Goal: Task Accomplishment & Management: Manage account settings

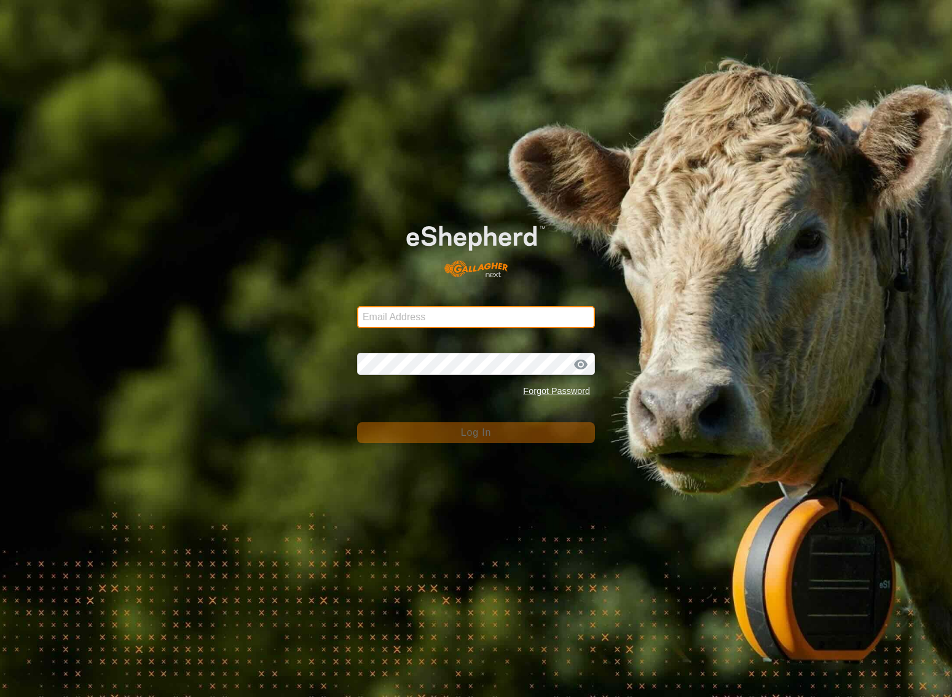
click at [523, 315] on input "Email Address" at bounding box center [476, 317] width 238 height 22
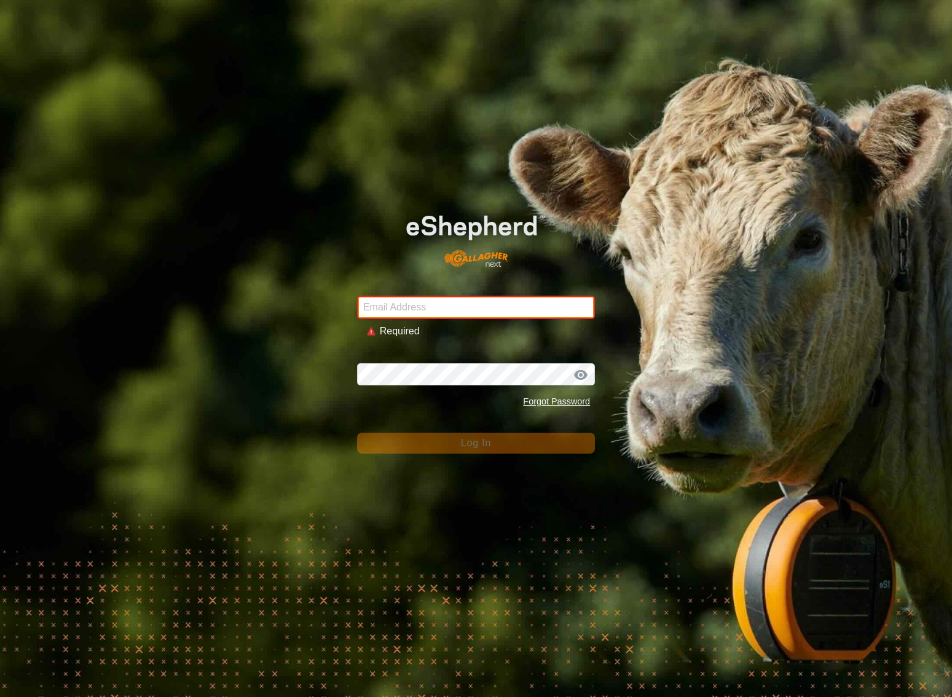
type input "[EMAIL_ADDRESS][DOMAIN_NAME]"
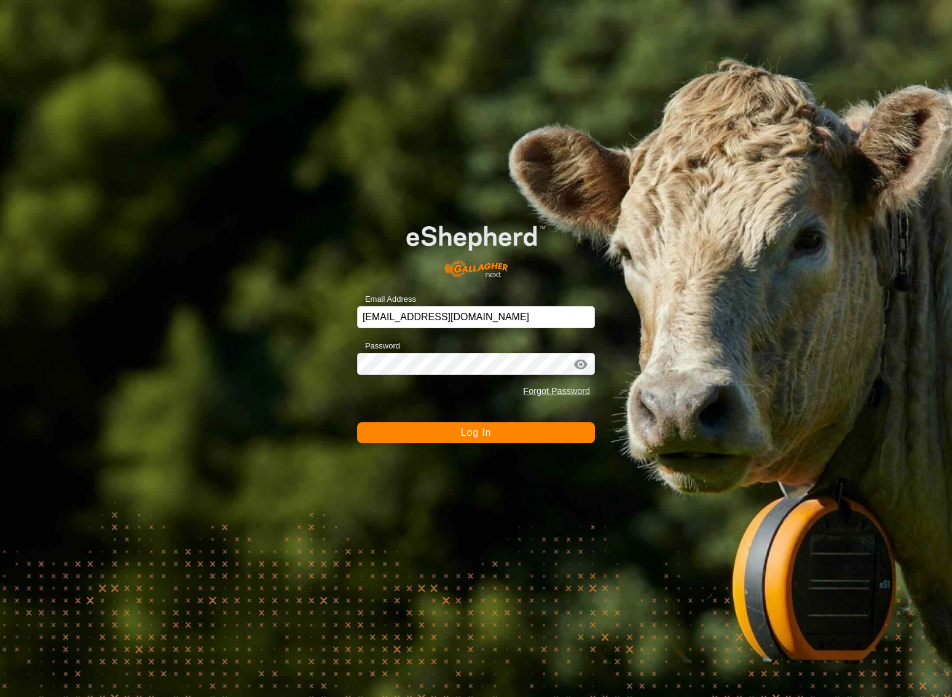
click at [477, 435] on span "Log In" at bounding box center [476, 432] width 30 height 10
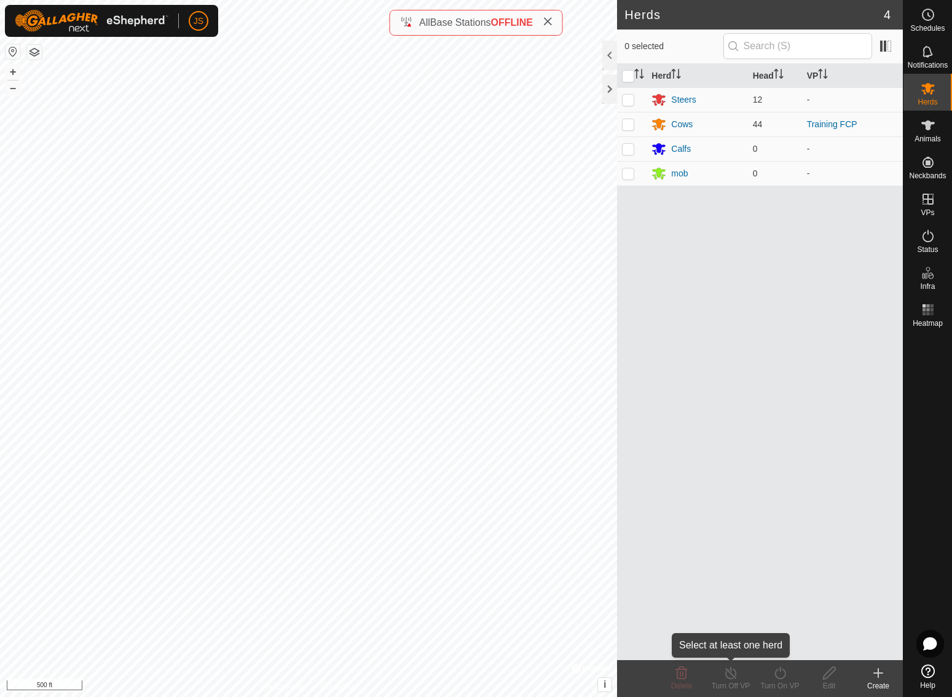
click at [731, 670] on icon at bounding box center [730, 673] width 11 height 12
drag, startPoint x: 730, startPoint y: 676, endPoint x: 766, endPoint y: 678, distance: 35.7
click at [730, 676] on icon at bounding box center [730, 672] width 15 height 15
click at [783, 679] on icon at bounding box center [779, 672] width 15 height 15
click at [784, 679] on icon at bounding box center [779, 672] width 15 height 15
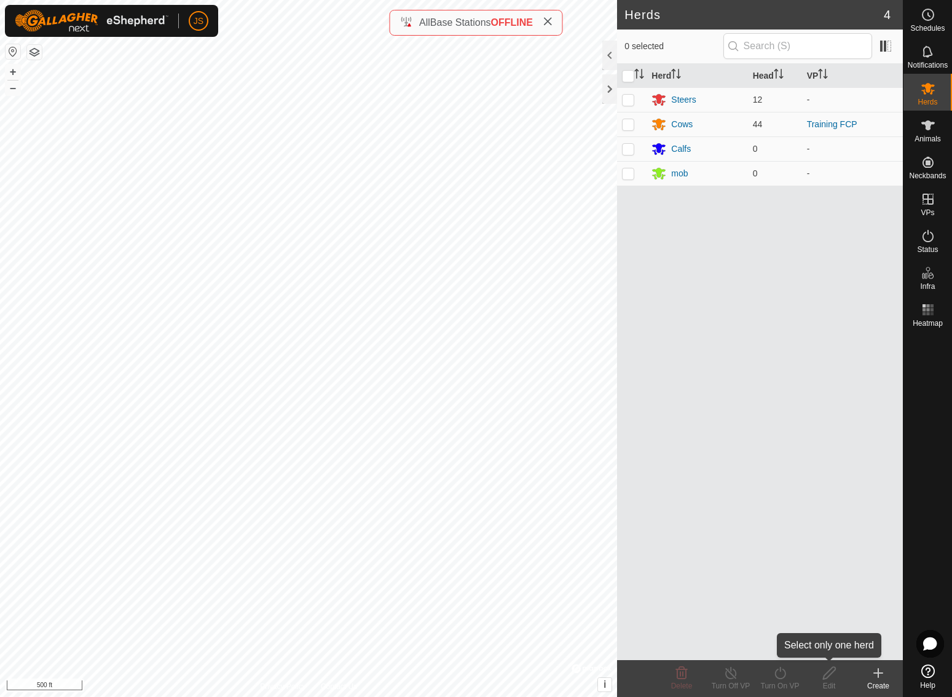
click at [831, 678] on icon at bounding box center [828, 672] width 15 height 15
click at [878, 671] on icon at bounding box center [878, 672] width 0 height 9
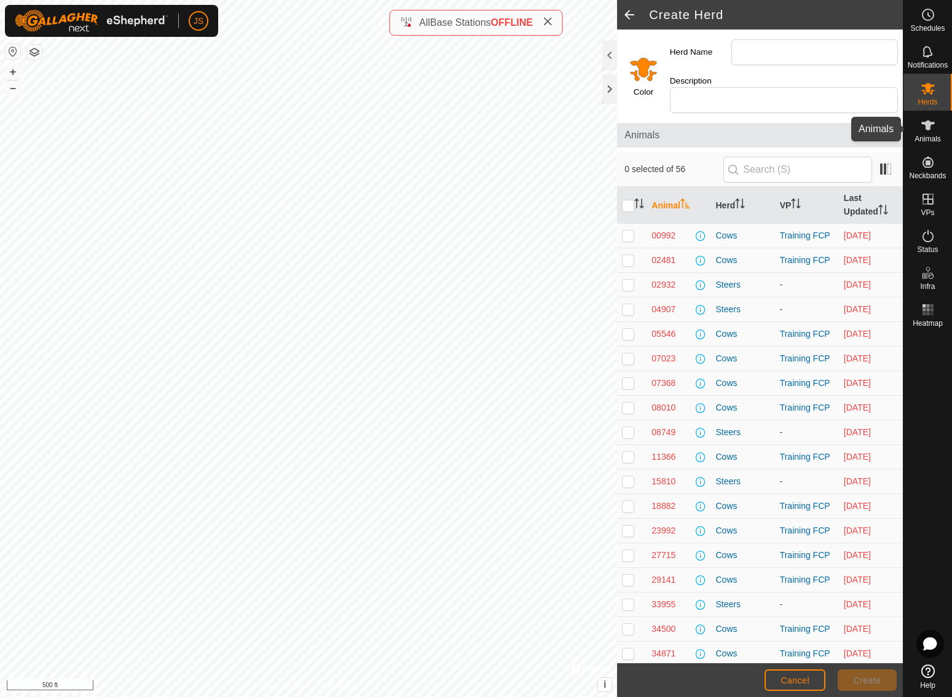
click at [926, 120] on icon at bounding box center [927, 125] width 15 height 15
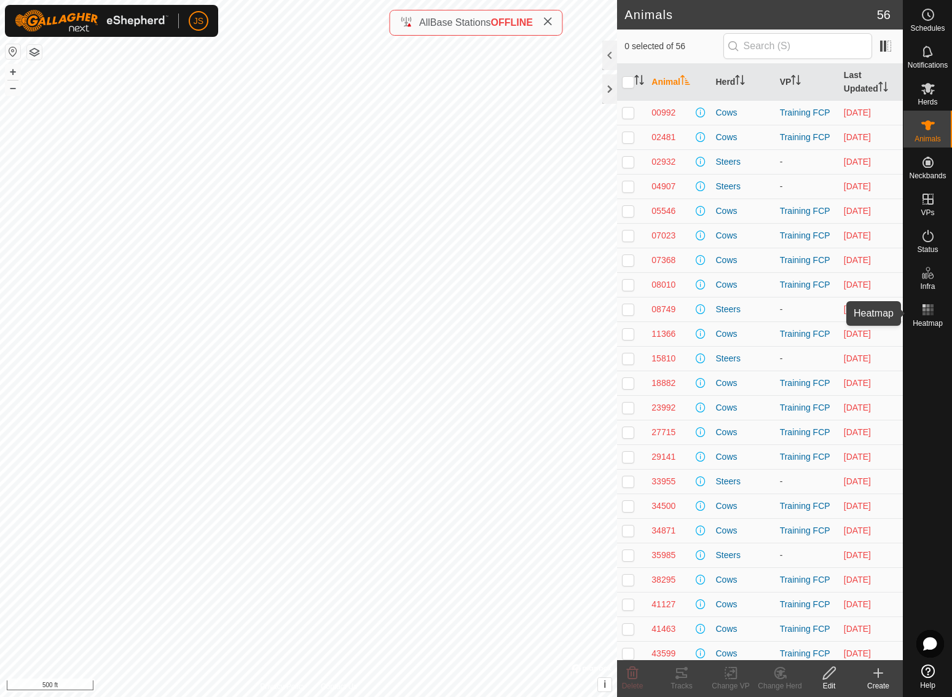
click at [929, 307] on icon at bounding box center [927, 309] width 15 height 15
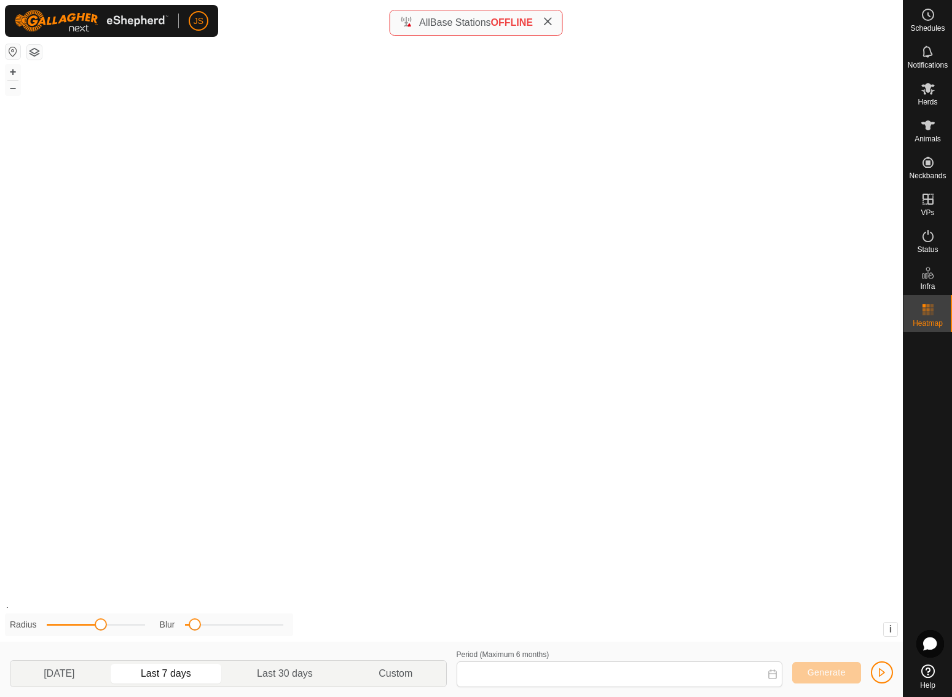
type input "[DATE] - [DATE]"
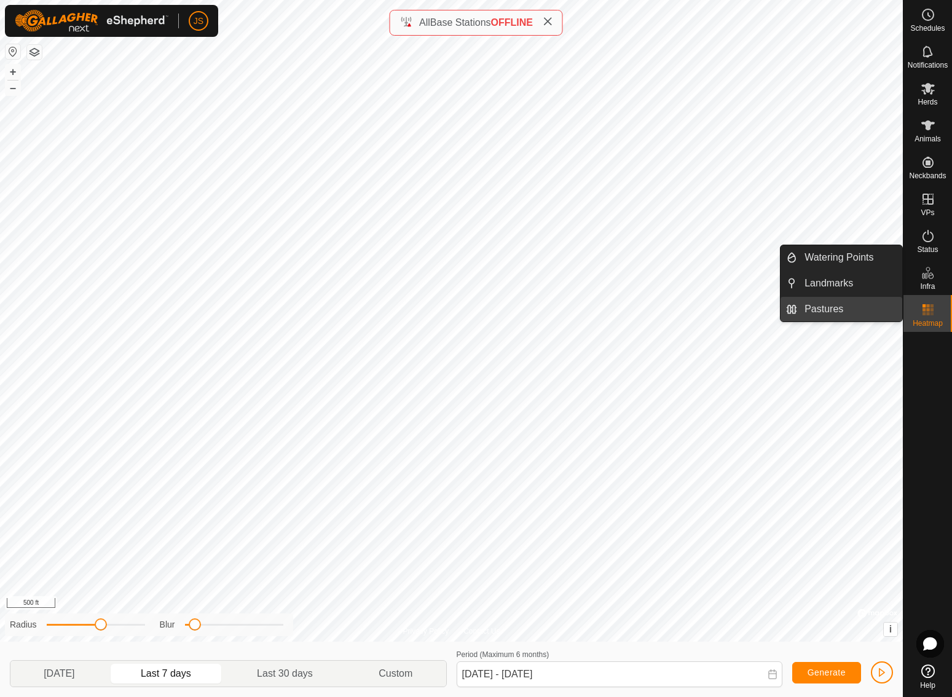
click at [829, 307] on link "Pastures" at bounding box center [849, 309] width 105 height 25
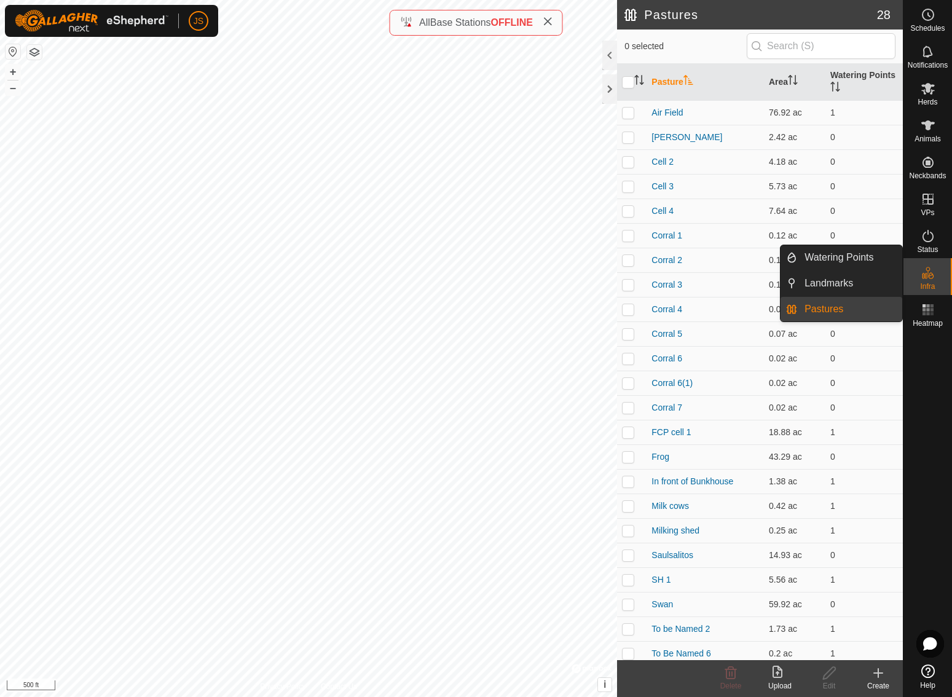
click at [825, 308] on link "Pastures" at bounding box center [849, 309] width 105 height 25
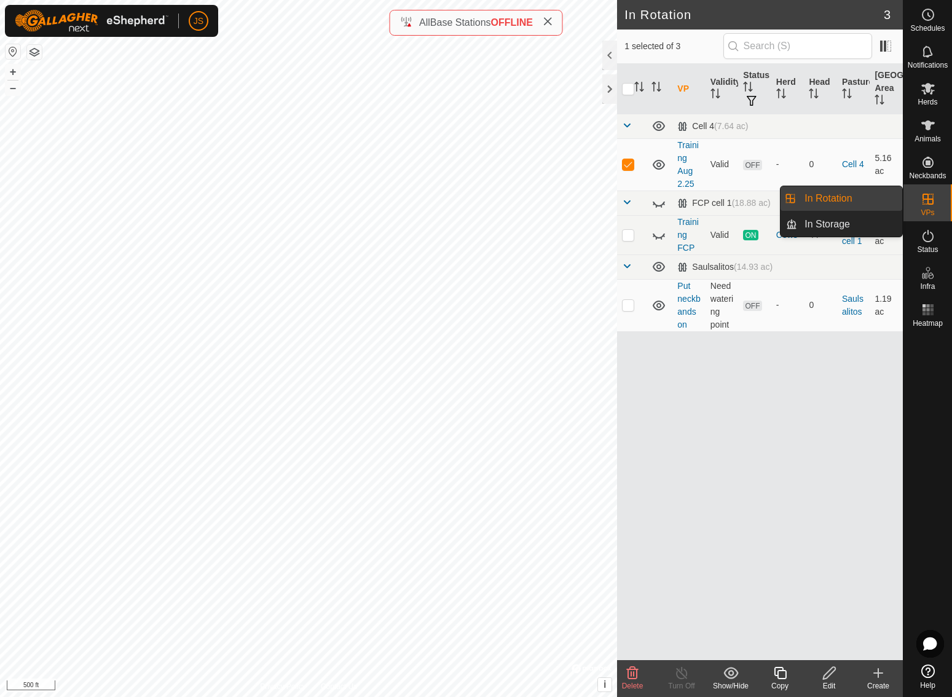
click at [925, 198] on icon at bounding box center [927, 199] width 15 height 15
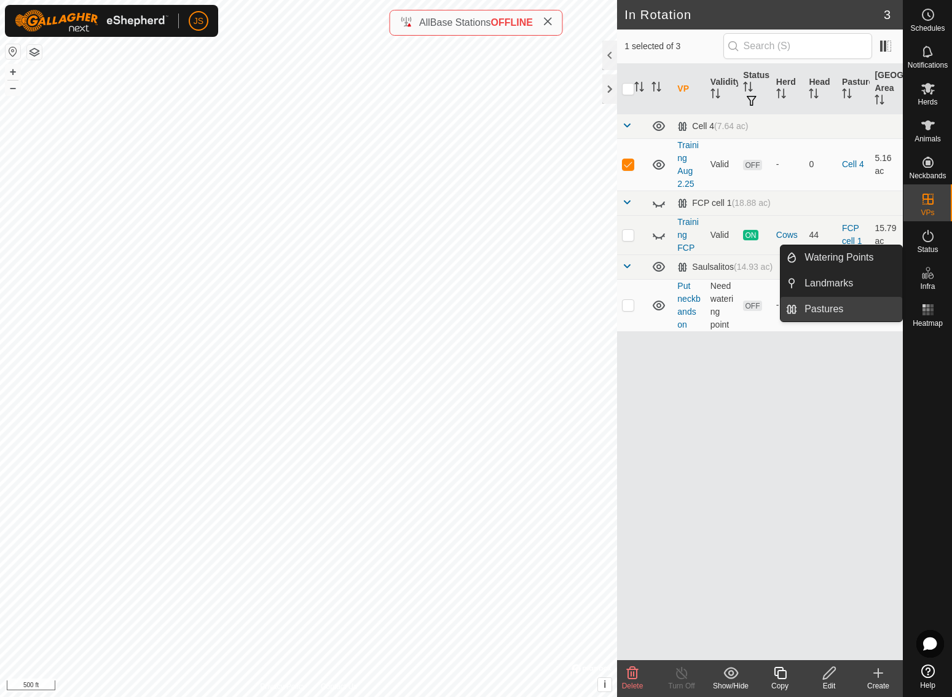
click at [826, 307] on link "Pastures" at bounding box center [849, 309] width 105 height 25
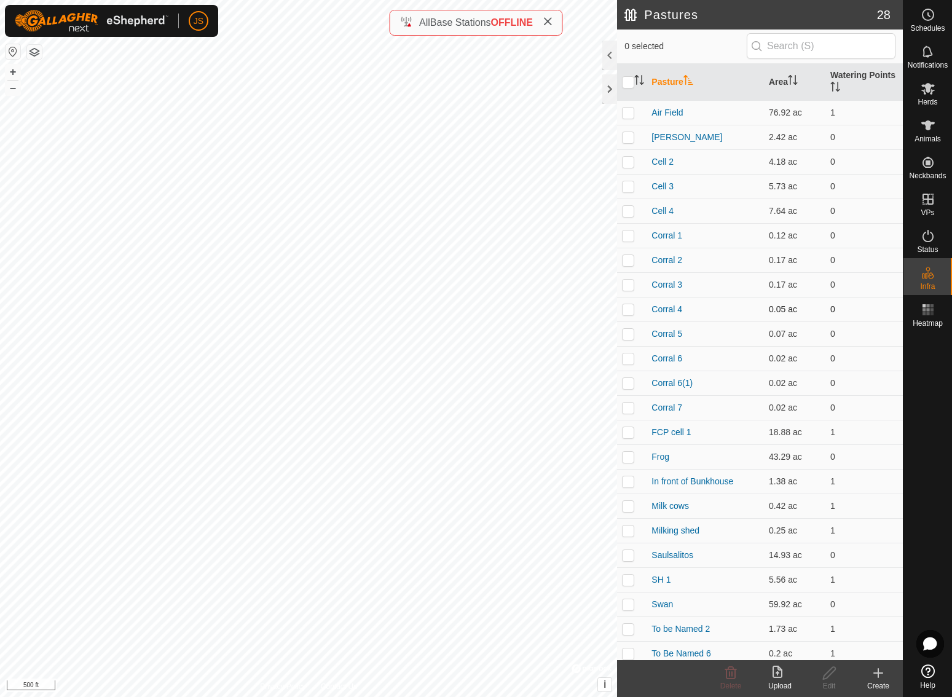
scroll to position [1, 0]
click at [878, 670] on icon at bounding box center [878, 672] width 0 height 9
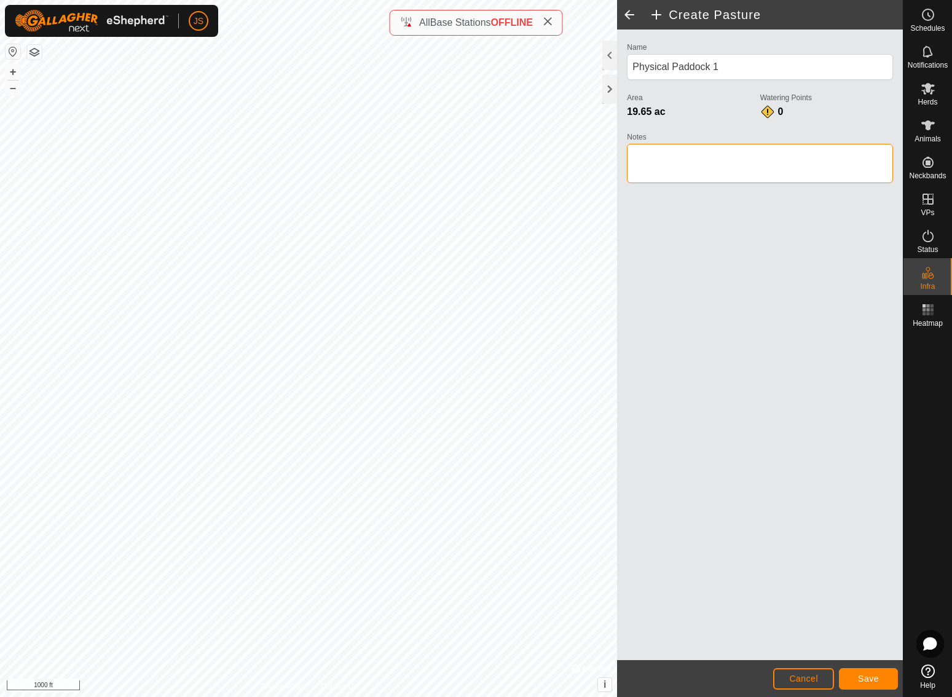
click at [638, 151] on textarea "Notes" at bounding box center [760, 163] width 266 height 39
type textarea "[GEOGRAPHIC_DATA]"
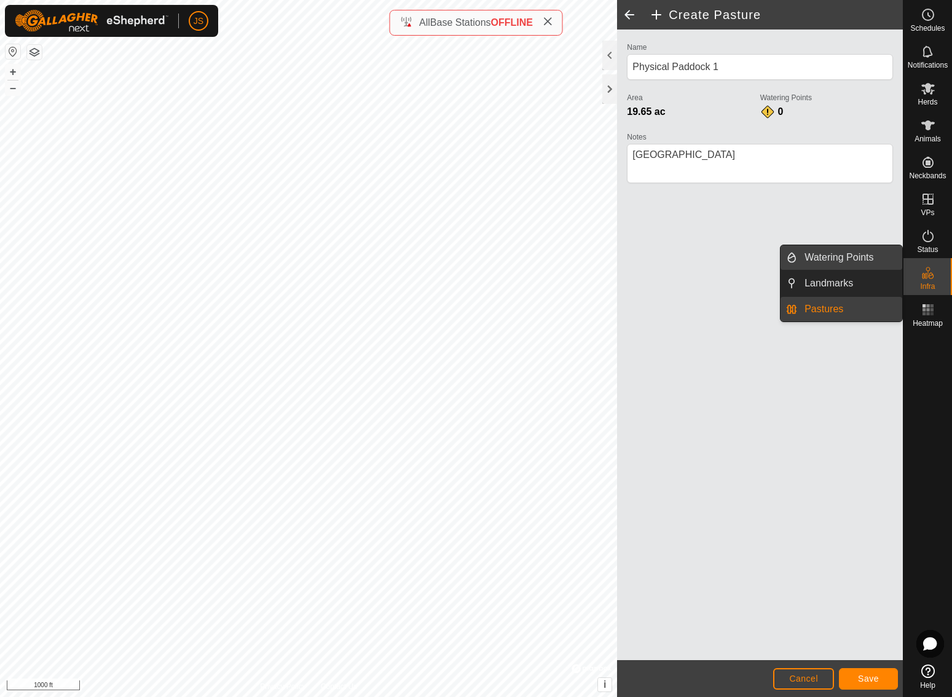
click at [839, 250] on link "Watering Points" at bounding box center [849, 257] width 105 height 25
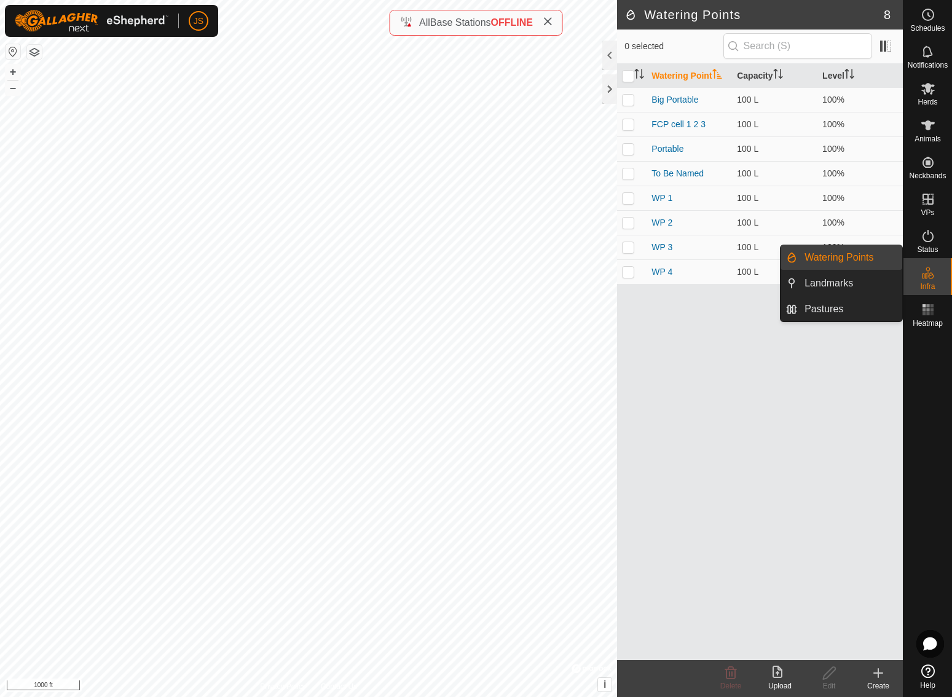
click at [830, 255] on link "Watering Points" at bounding box center [849, 257] width 105 height 25
click at [834, 305] on link "Pastures" at bounding box center [849, 309] width 105 height 25
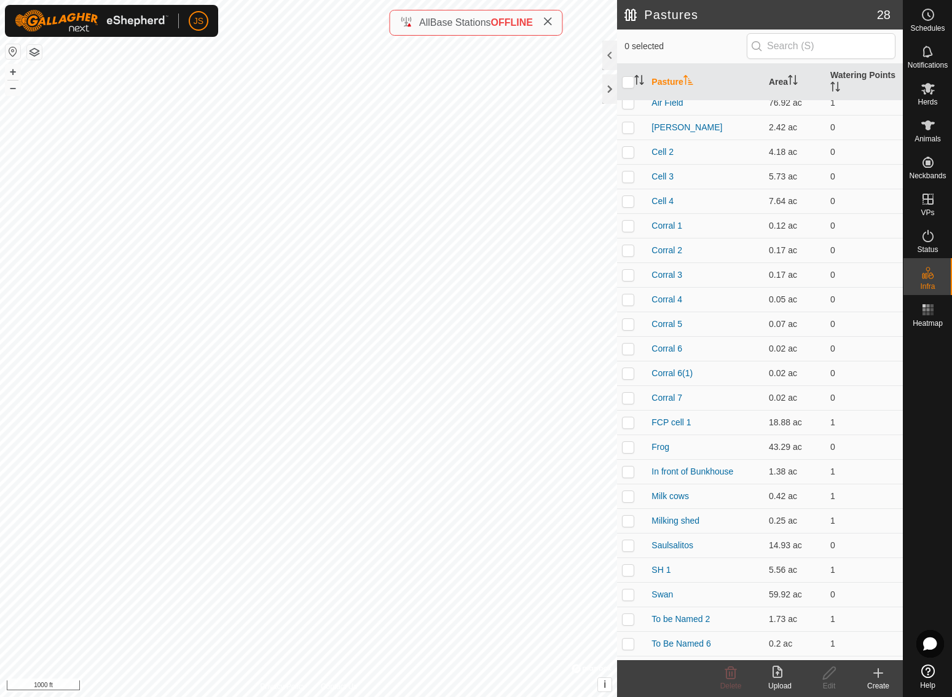
scroll to position [13, 0]
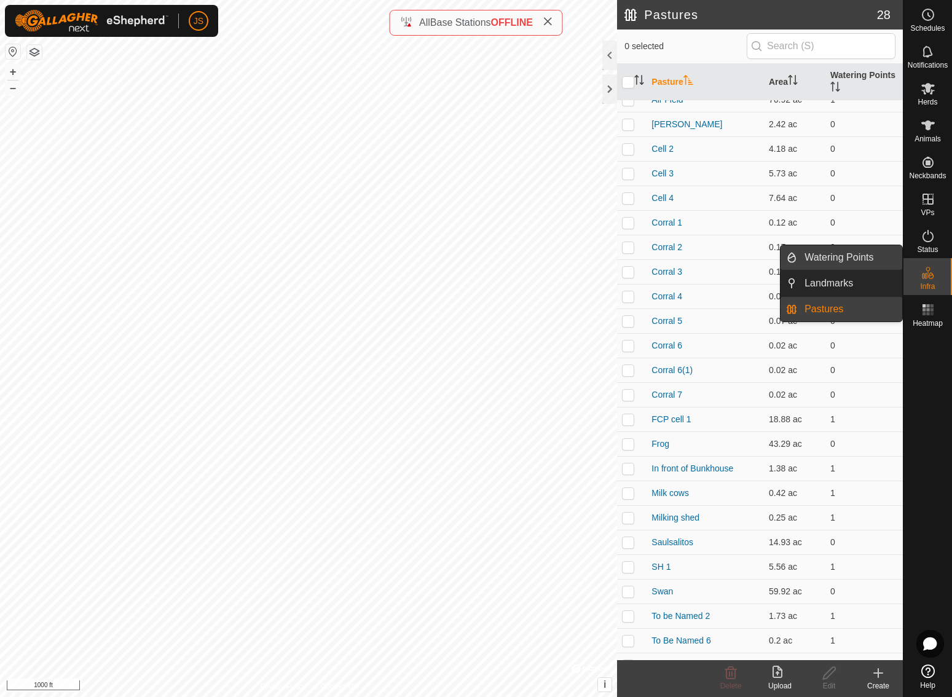
click at [863, 254] on link "Watering Points" at bounding box center [849, 257] width 105 height 25
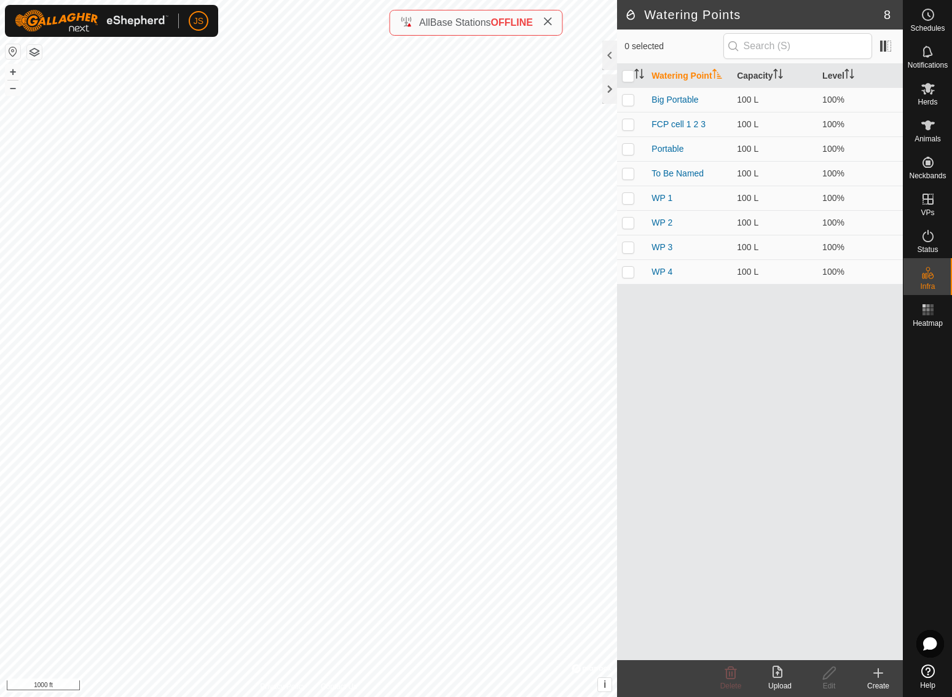
click at [874, 673] on icon at bounding box center [878, 673] width 9 height 0
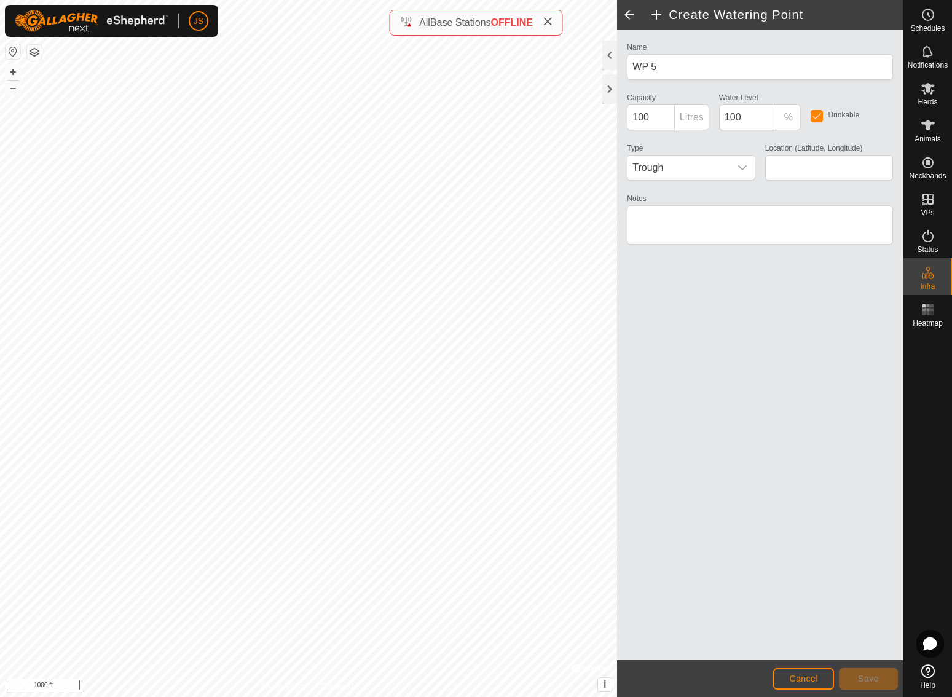
type input "52.177079, -123.768698"
click at [870, 674] on span "Save" at bounding box center [868, 678] width 21 height 10
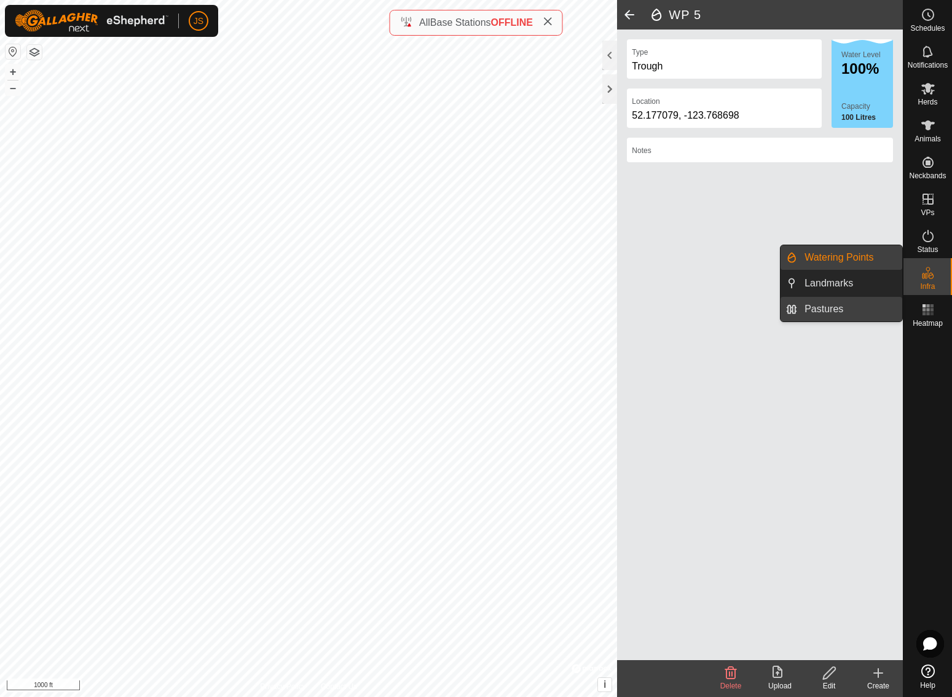
click at [831, 308] on link "Pastures" at bounding box center [849, 309] width 105 height 25
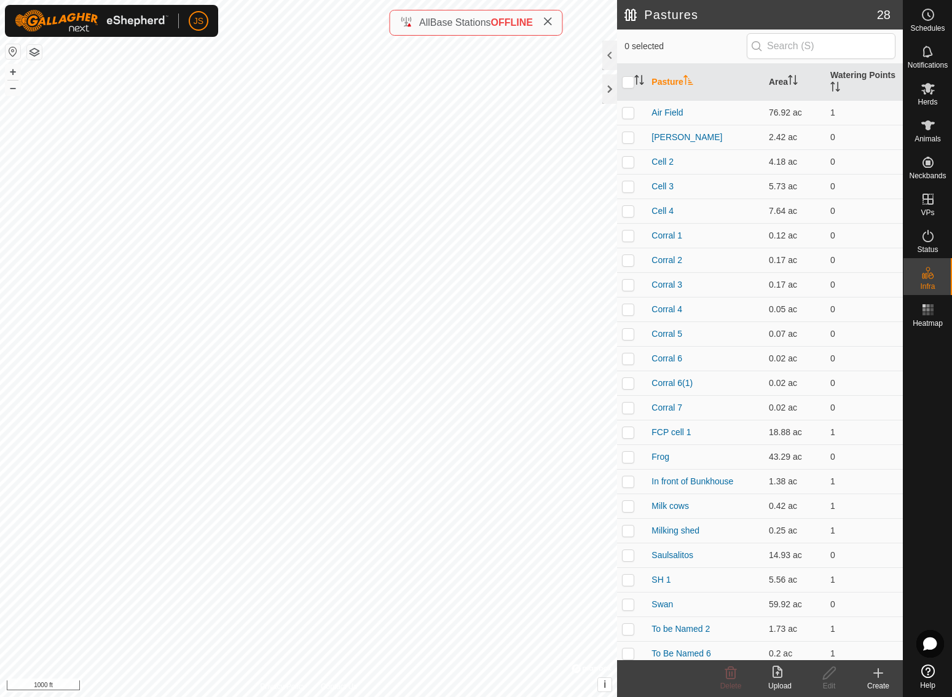
click at [874, 674] on icon at bounding box center [877, 672] width 15 height 15
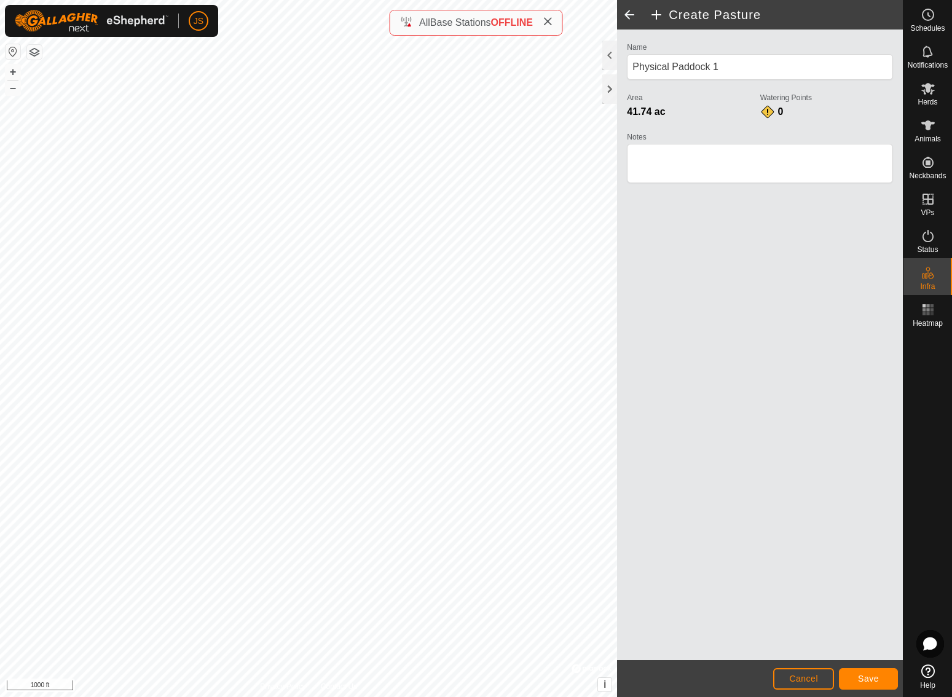
click at [872, 674] on span "Save" at bounding box center [868, 678] width 21 height 10
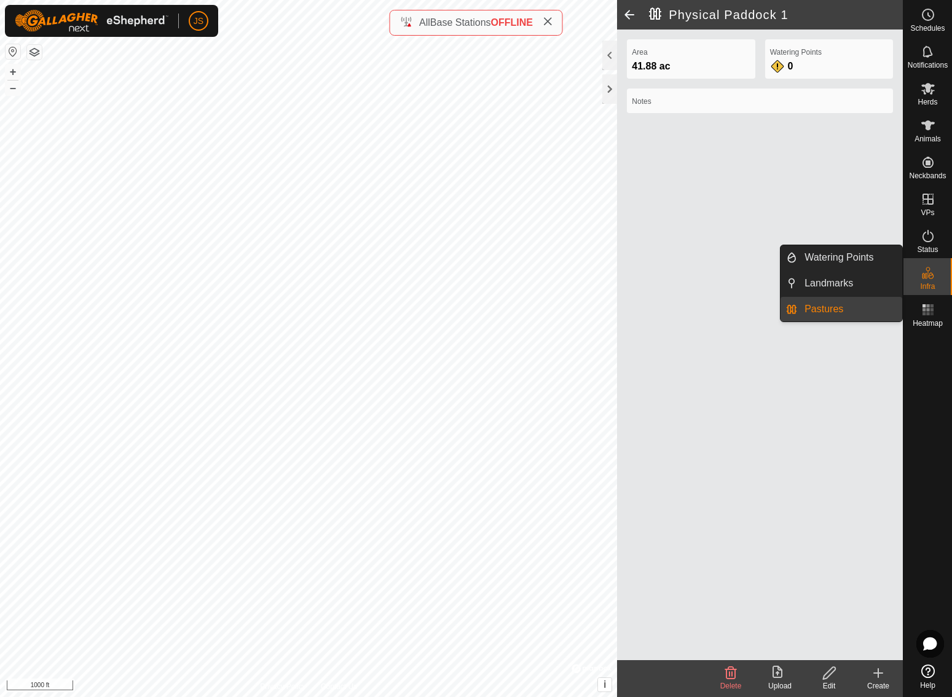
click at [827, 306] on link "Pastures" at bounding box center [849, 309] width 105 height 25
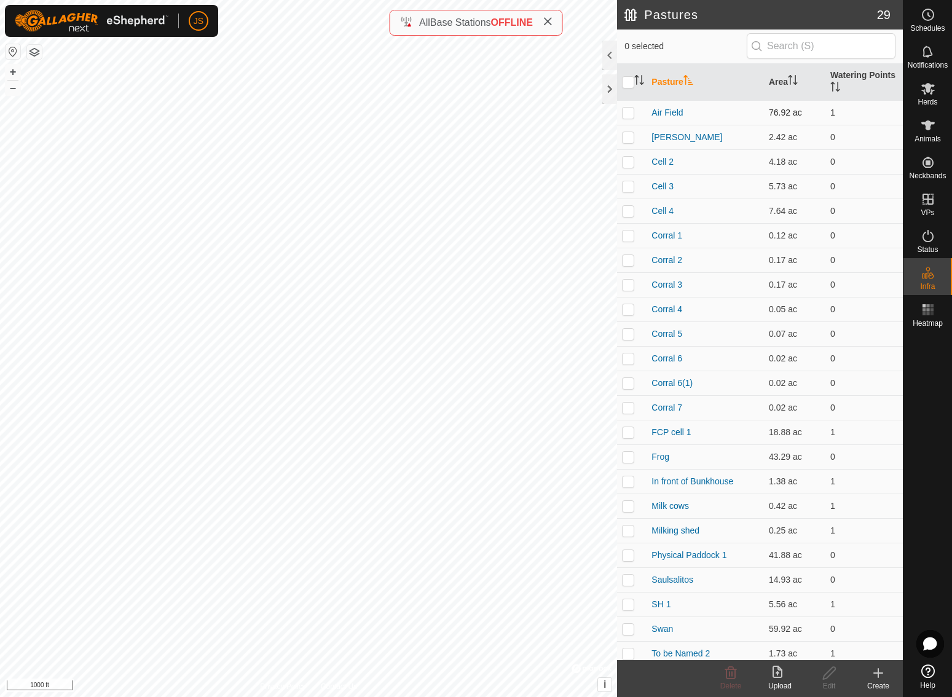
click at [628, 109] on p-checkbox at bounding box center [628, 113] width 12 height 10
checkbox input "true"
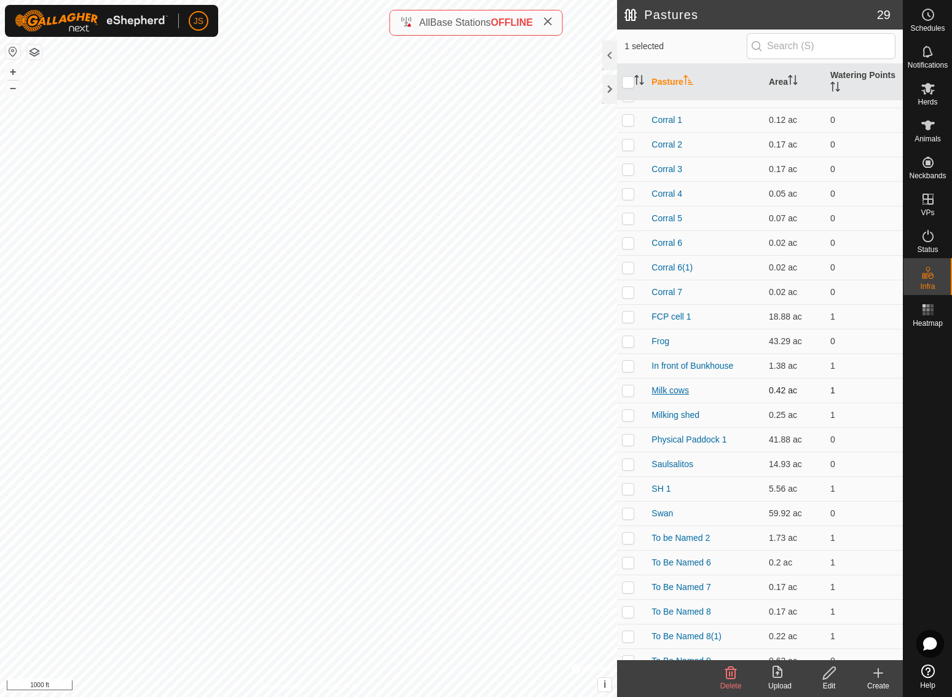
scroll to position [117, 0]
click at [682, 436] on link "Physical Paddock 1" at bounding box center [688, 438] width 75 height 10
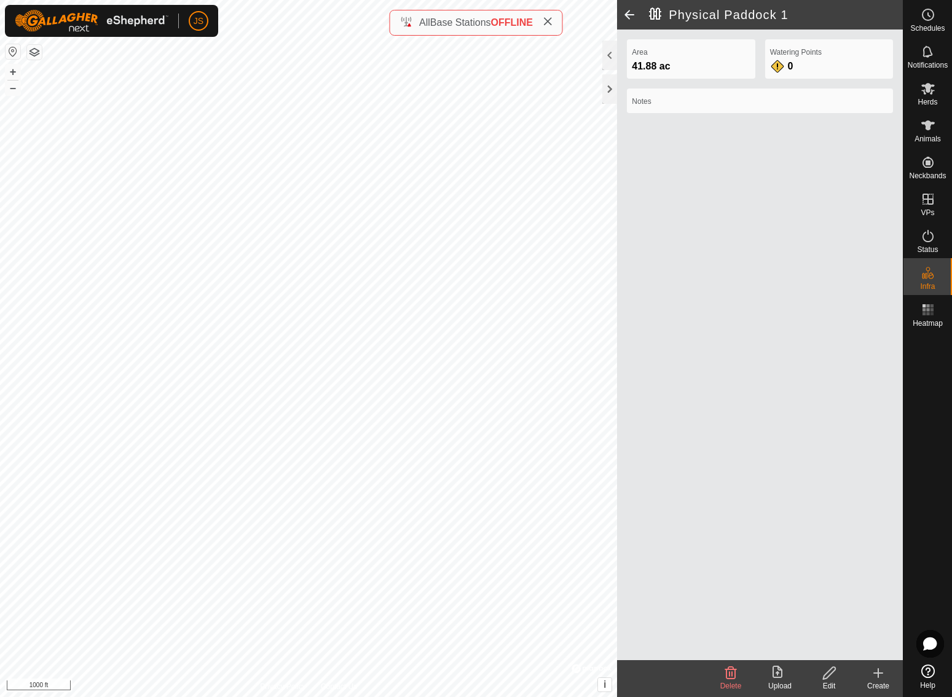
click at [653, 101] on label "Notes" at bounding box center [759, 101] width 256 height 11
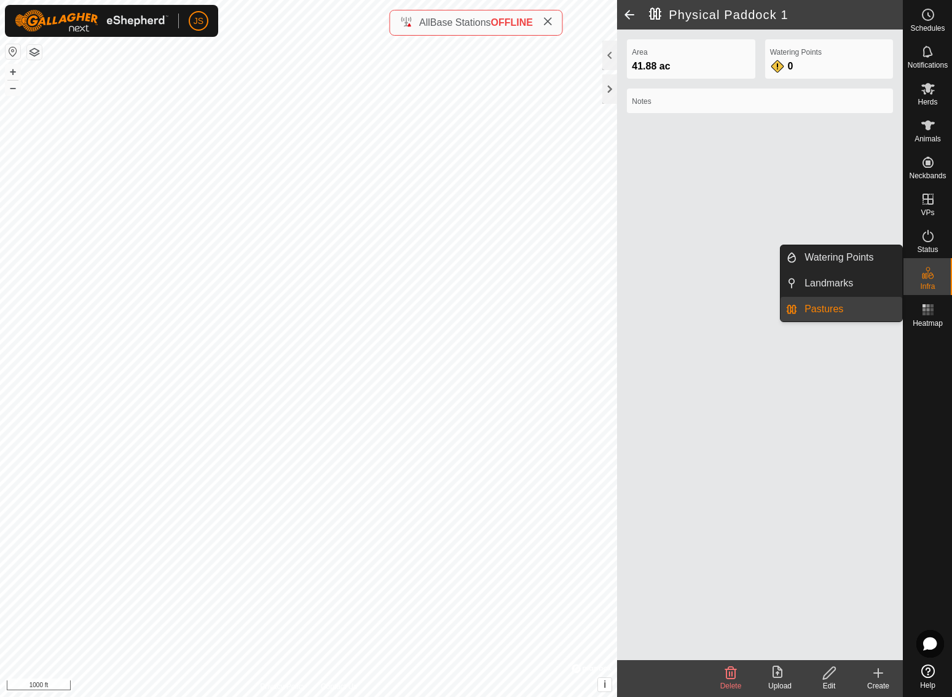
click at [931, 276] on icon at bounding box center [927, 272] width 15 height 15
click at [931, 277] on icon at bounding box center [927, 272] width 15 height 15
click at [836, 305] on link "Pastures" at bounding box center [849, 309] width 105 height 25
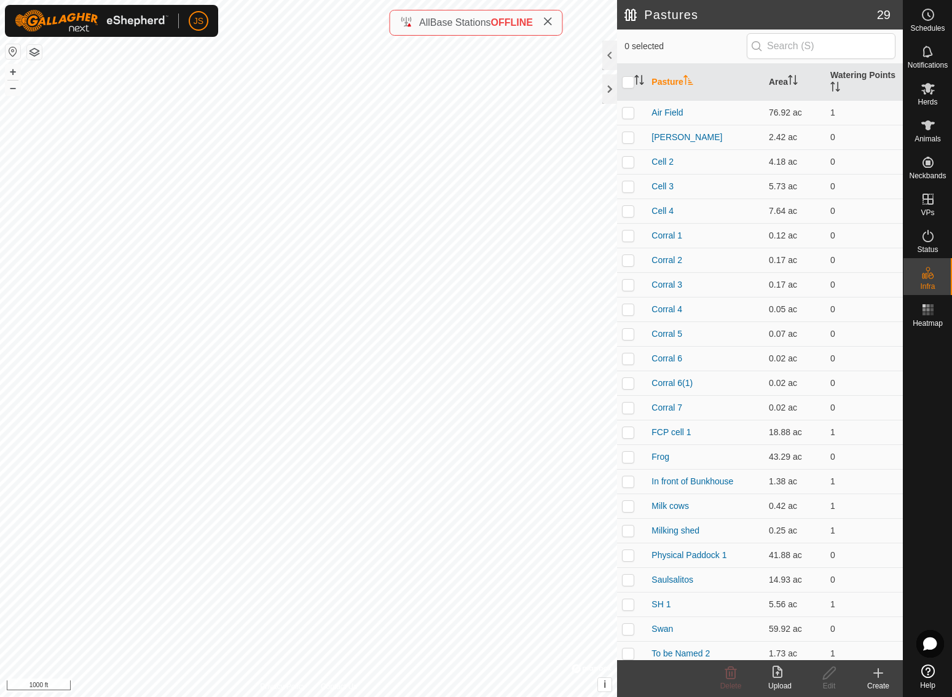
click at [878, 671] on icon at bounding box center [878, 672] width 0 height 9
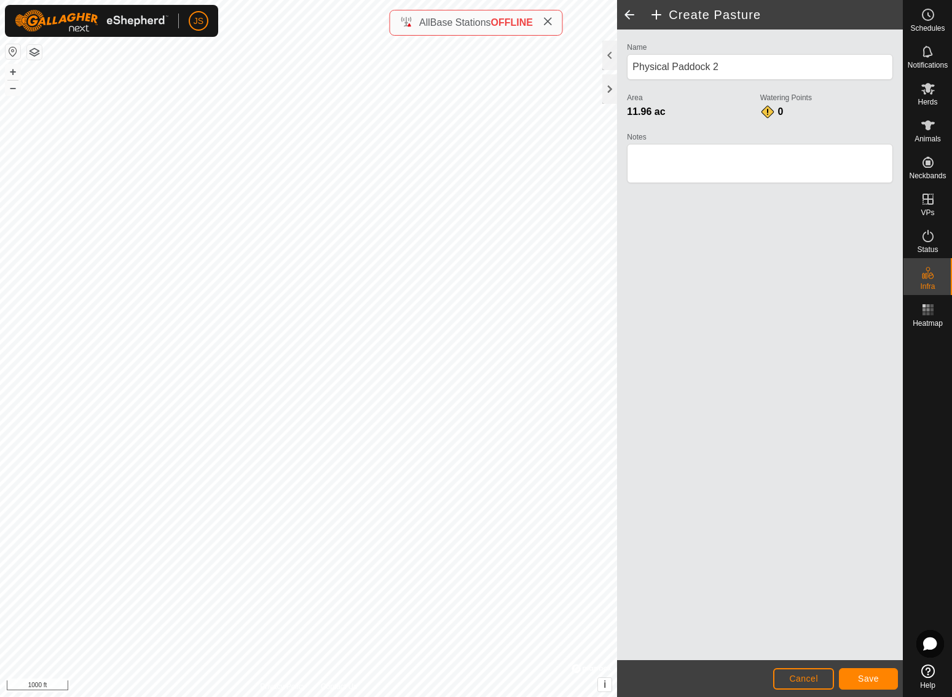
click at [788, 673] on button "Cancel" at bounding box center [803, 679] width 61 height 22
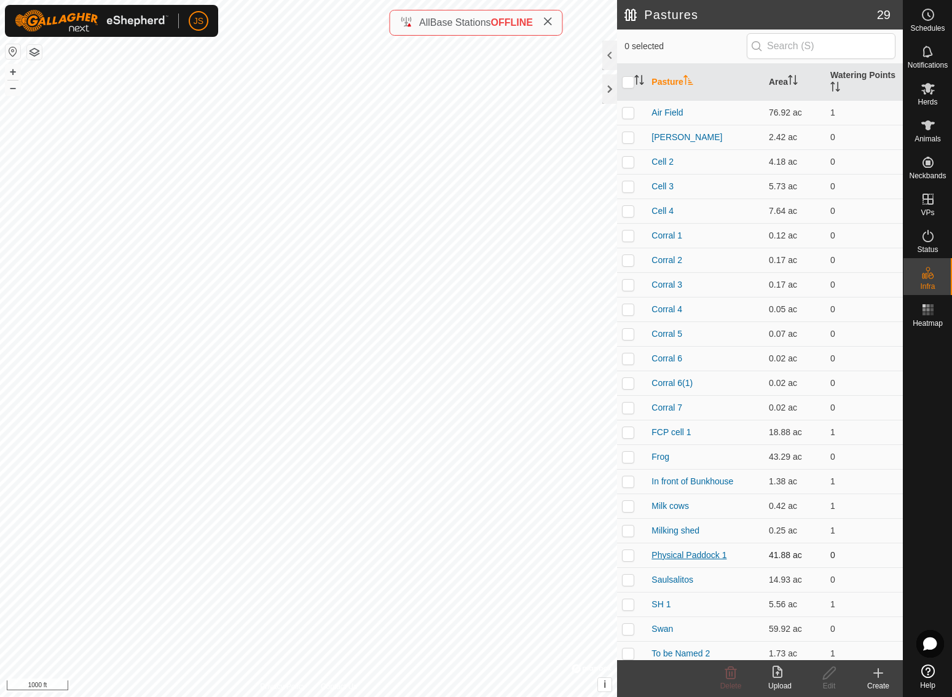
click at [686, 553] on link "Physical Paddock 1" at bounding box center [688, 555] width 75 height 10
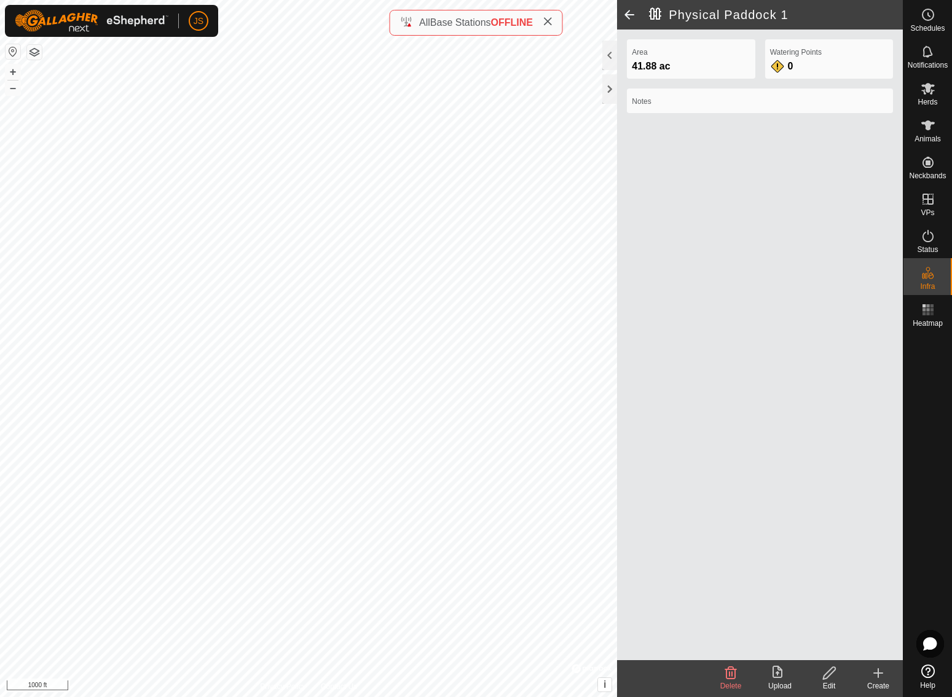
click at [831, 673] on icon at bounding box center [829, 673] width 12 height 12
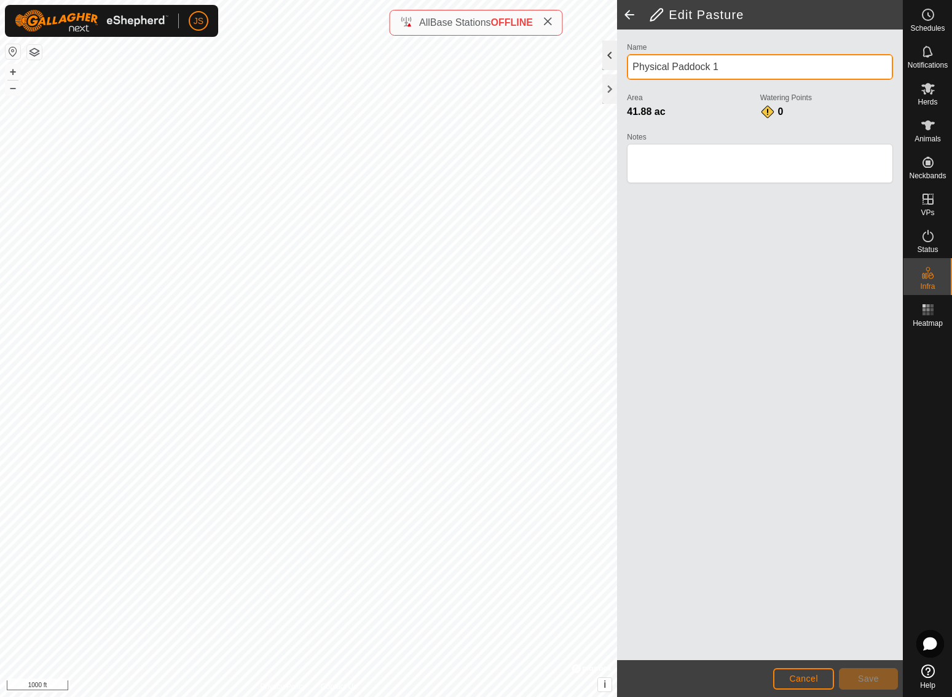
drag, startPoint x: 727, startPoint y: 64, endPoint x: 611, endPoint y: 63, distance: 115.5
click at [617, 63] on div "Edit Pasture Name Physical Paddock 1 Area 41.88 ac Watering Points 0 Notes Canc…" at bounding box center [760, 348] width 286 height 697
type input "[GEOGRAPHIC_DATA]"
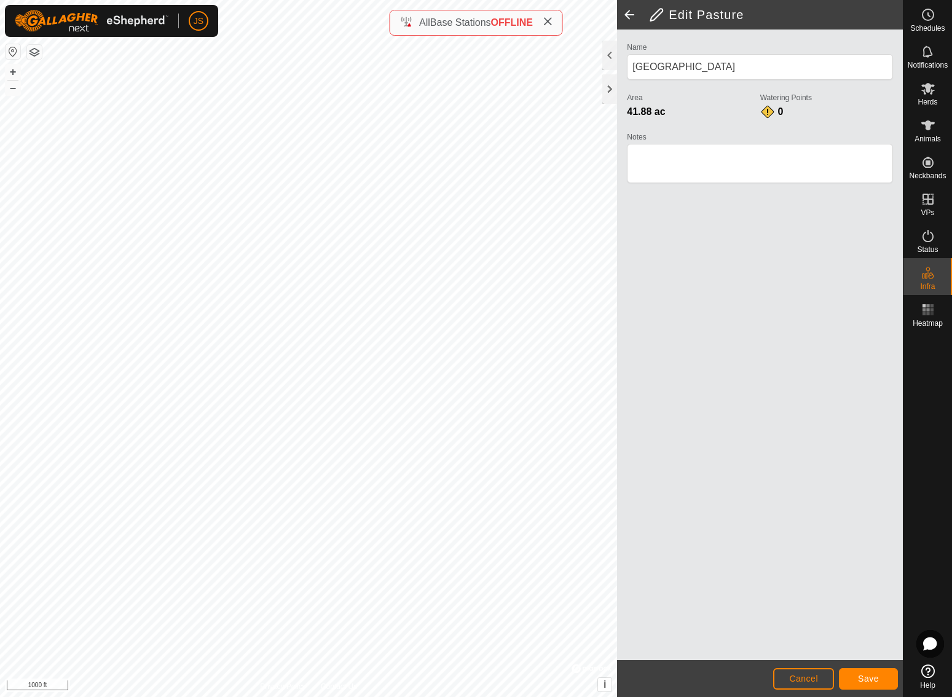
click at [877, 675] on span "Save" at bounding box center [868, 678] width 21 height 10
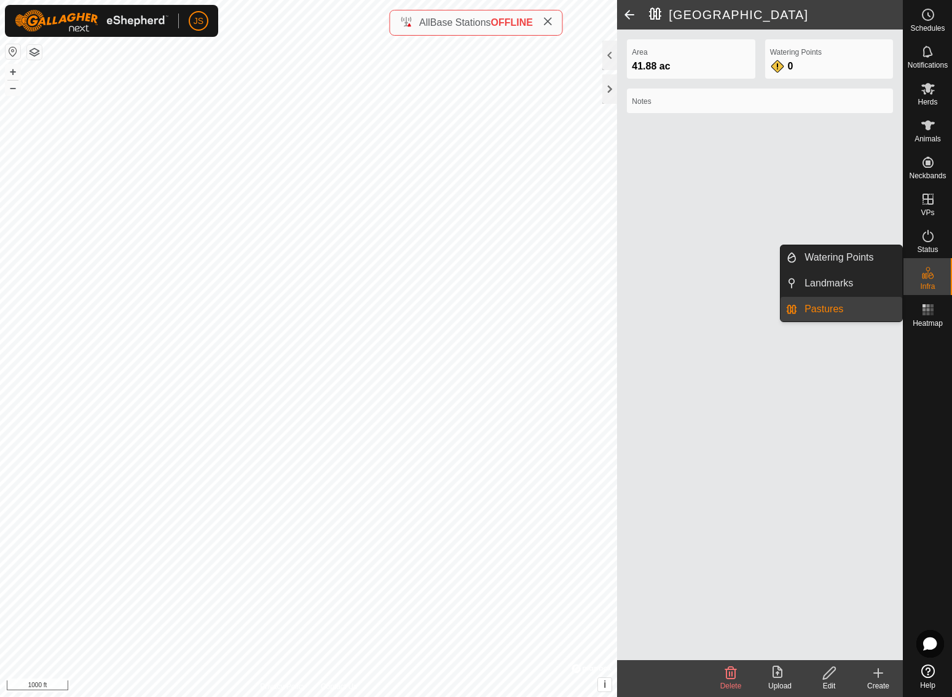
click at [935, 275] on es-infrastructure-svg-icon at bounding box center [928, 273] width 22 height 20
click at [934, 271] on icon at bounding box center [927, 272] width 15 height 15
click at [827, 303] on link "Pastures" at bounding box center [849, 309] width 105 height 25
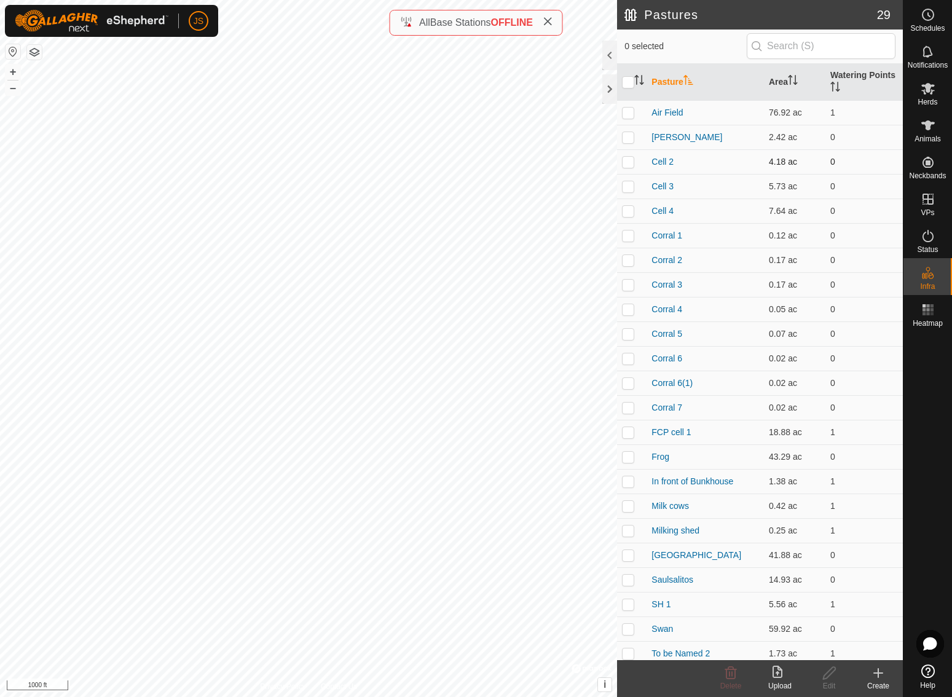
click at [624, 158] on p-checkbox at bounding box center [628, 162] width 12 height 10
checkbox input "true"
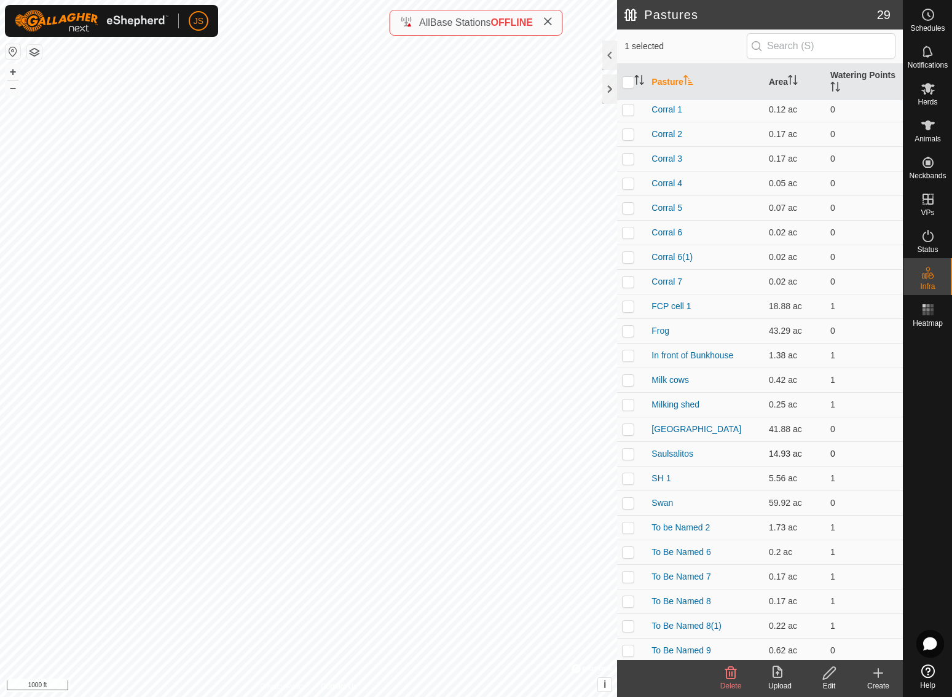
scroll to position [134, 0]
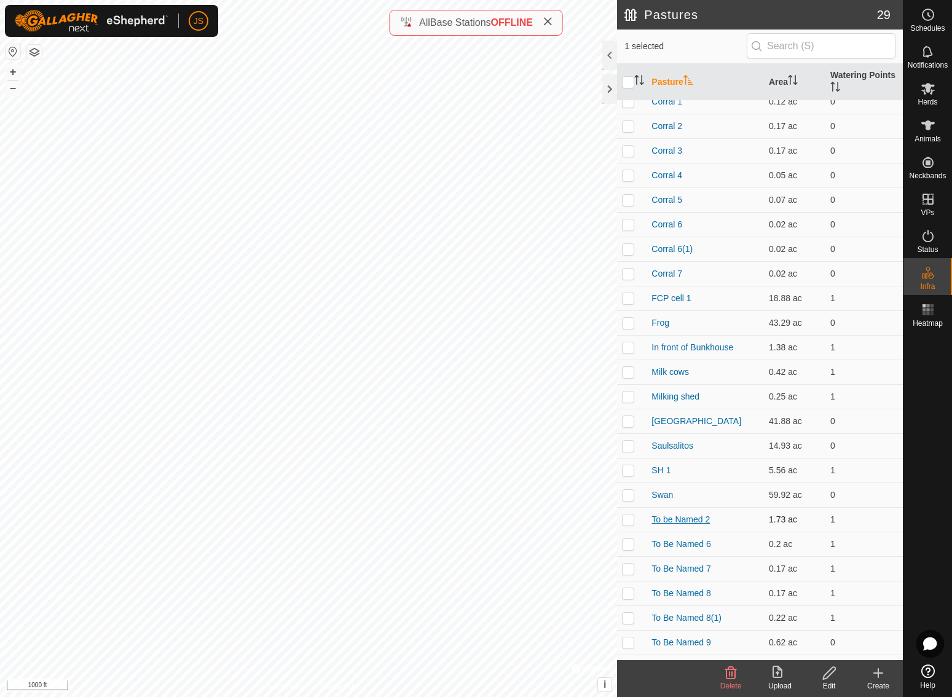
click at [682, 519] on link "To be Named 2" at bounding box center [680, 519] width 58 height 10
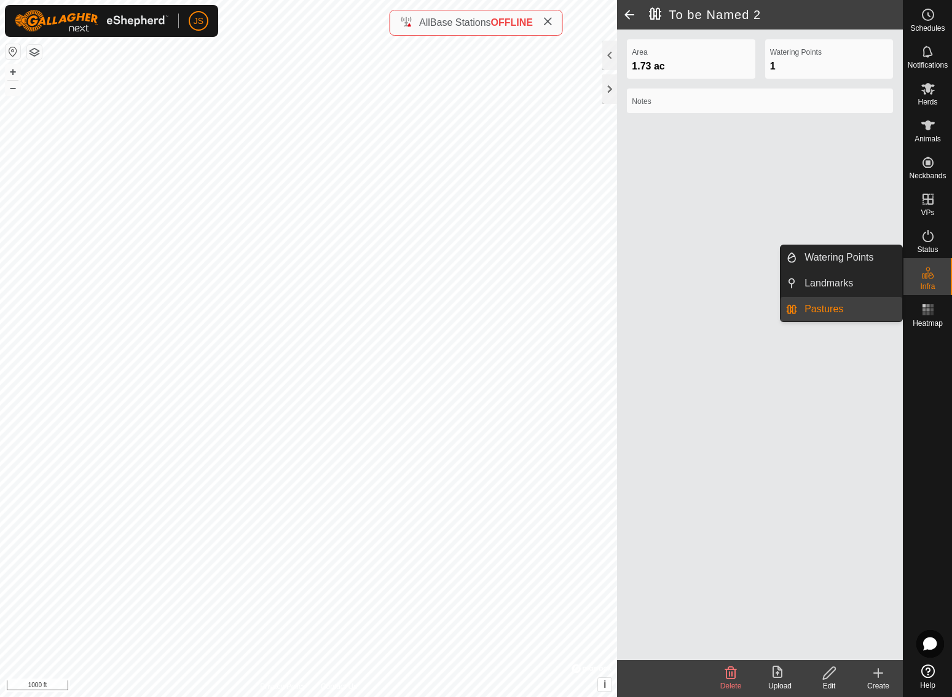
click at [836, 304] on link "Pastures" at bounding box center [849, 309] width 105 height 25
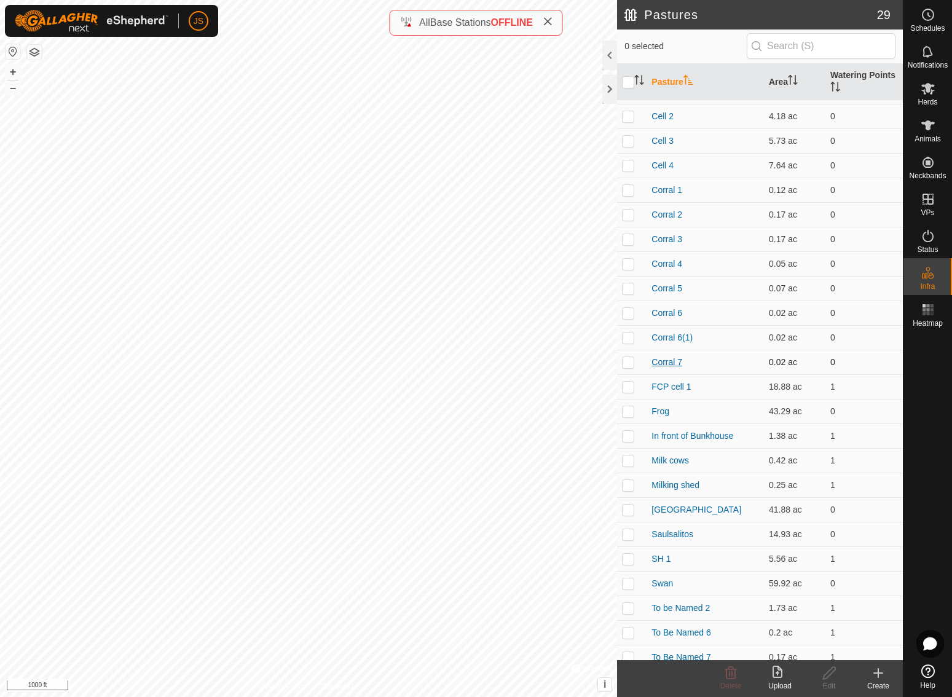
scroll to position [43, 0]
click at [678, 388] on link "FCP cell 1" at bounding box center [670, 389] width 39 height 10
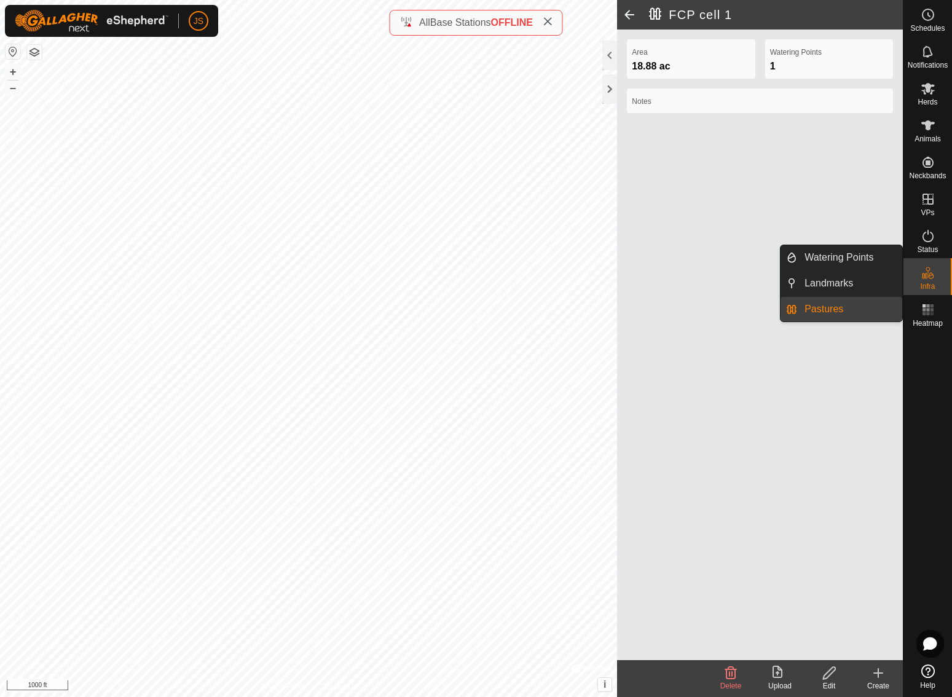
click at [929, 273] on icon at bounding box center [931, 275] width 6 height 7
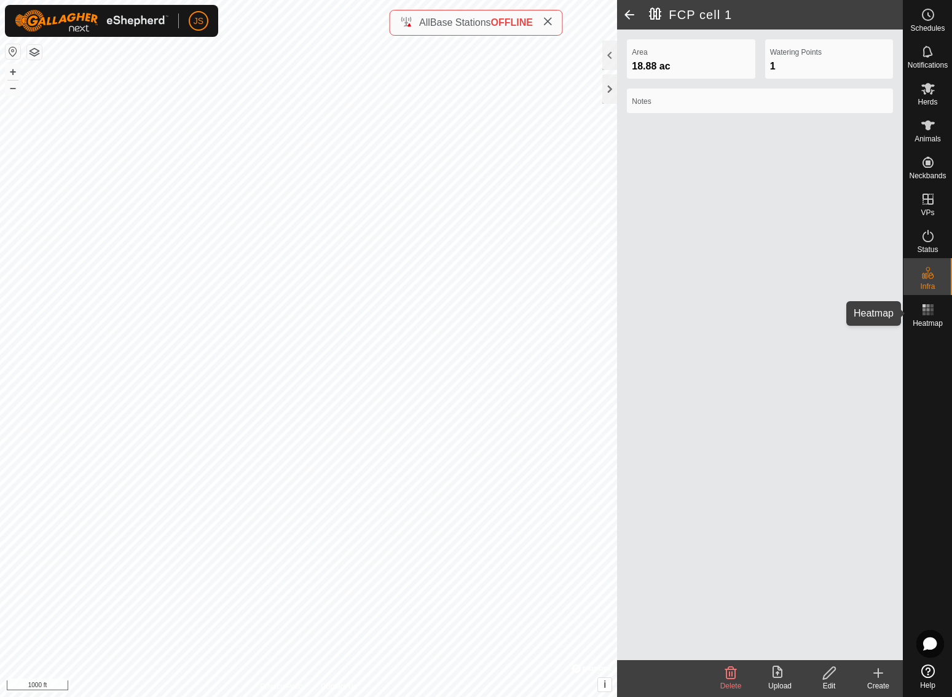
click at [930, 313] on rect at bounding box center [930, 313] width 3 height 3
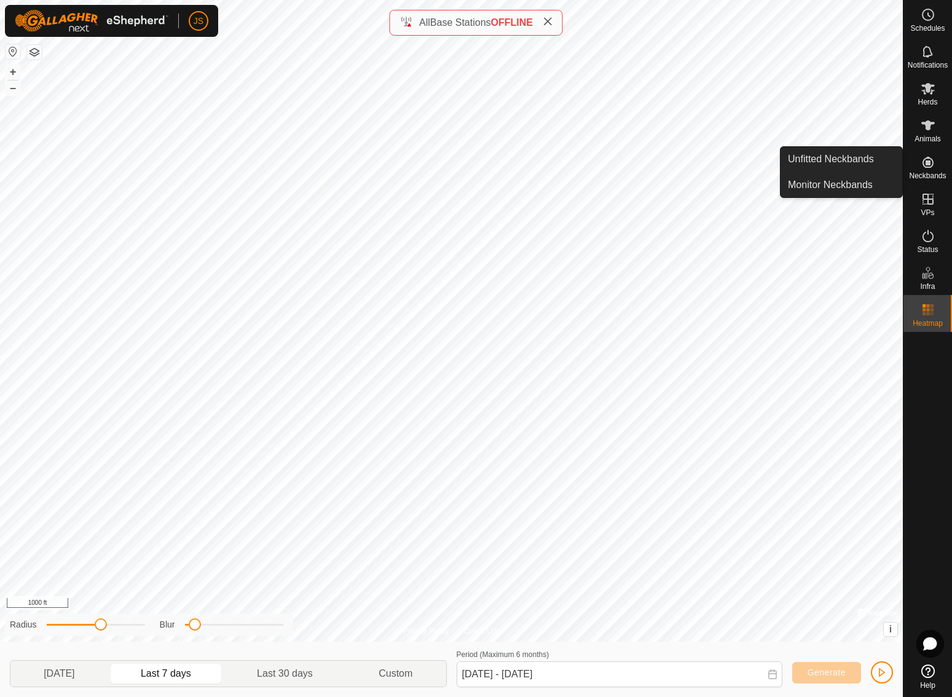
click at [930, 165] on icon at bounding box center [927, 162] width 15 height 15
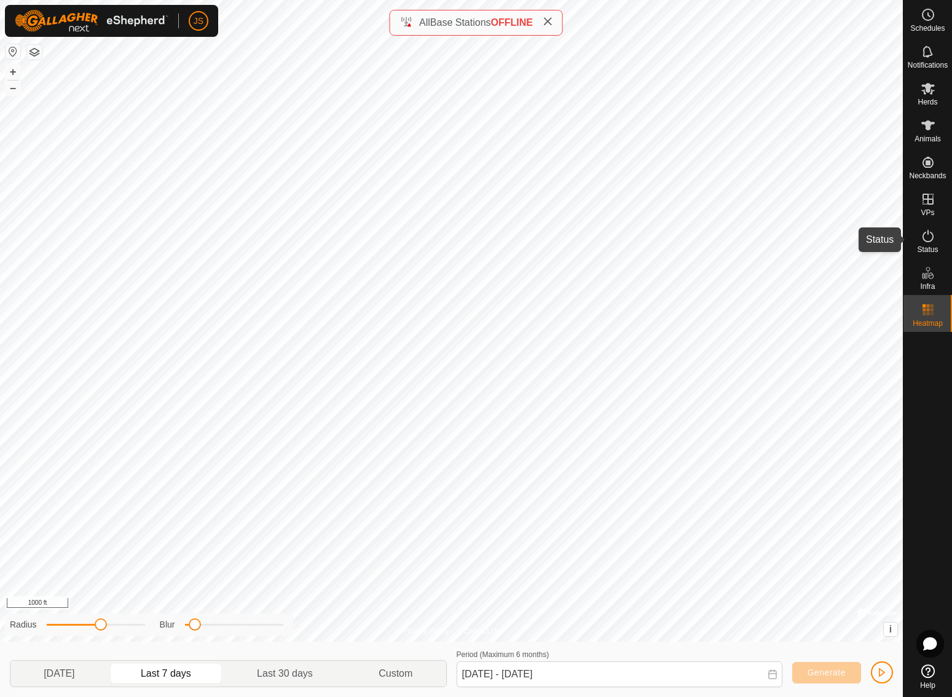
click at [929, 235] on icon at bounding box center [927, 236] width 15 height 15
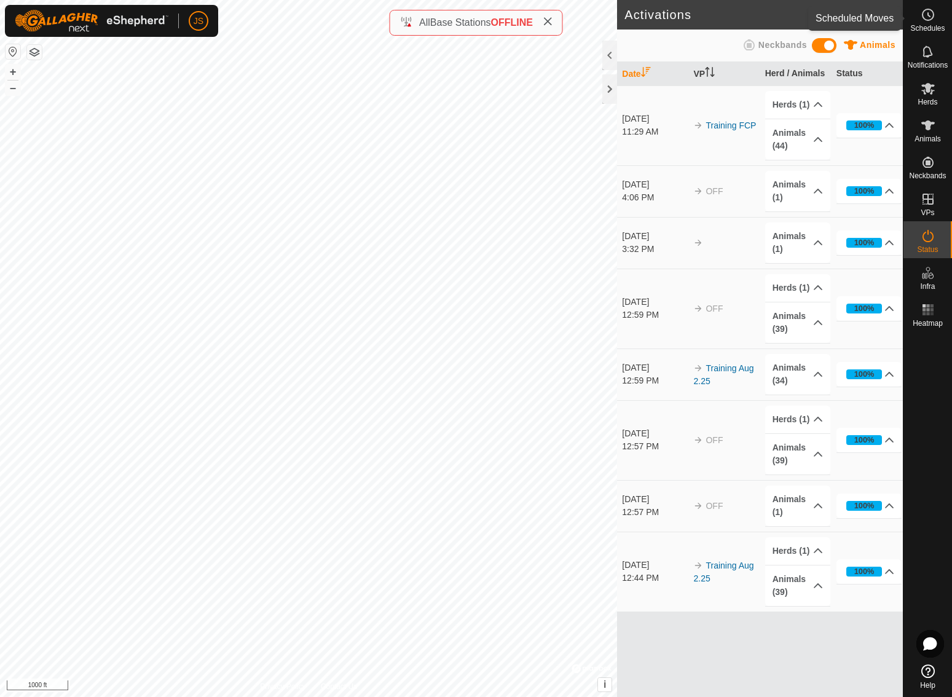
click at [926, 11] on icon at bounding box center [927, 14] width 15 height 15
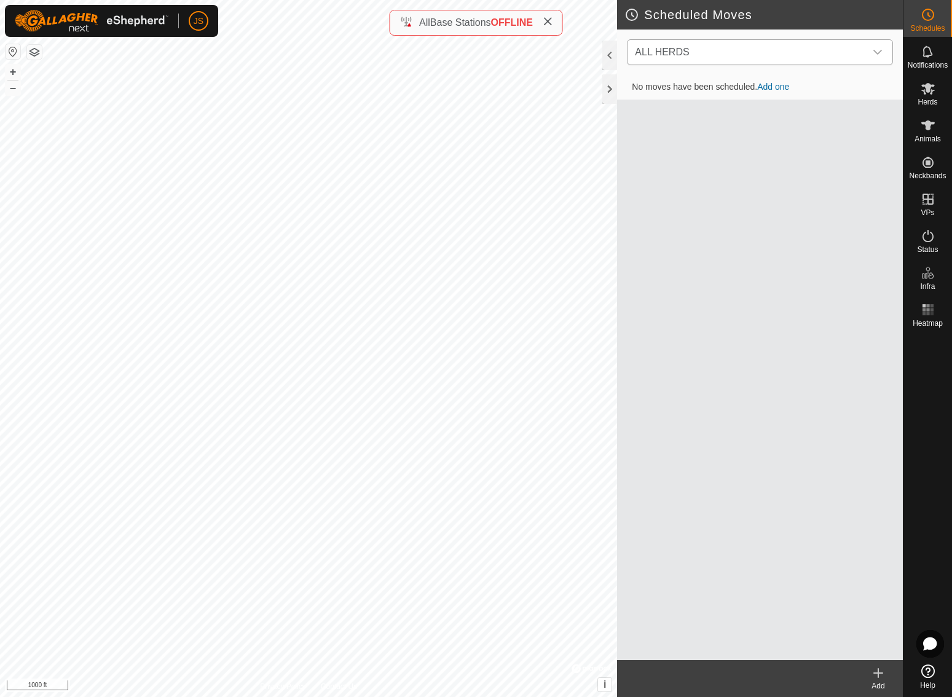
click at [879, 47] on icon "dropdown trigger" at bounding box center [877, 52] width 10 height 10
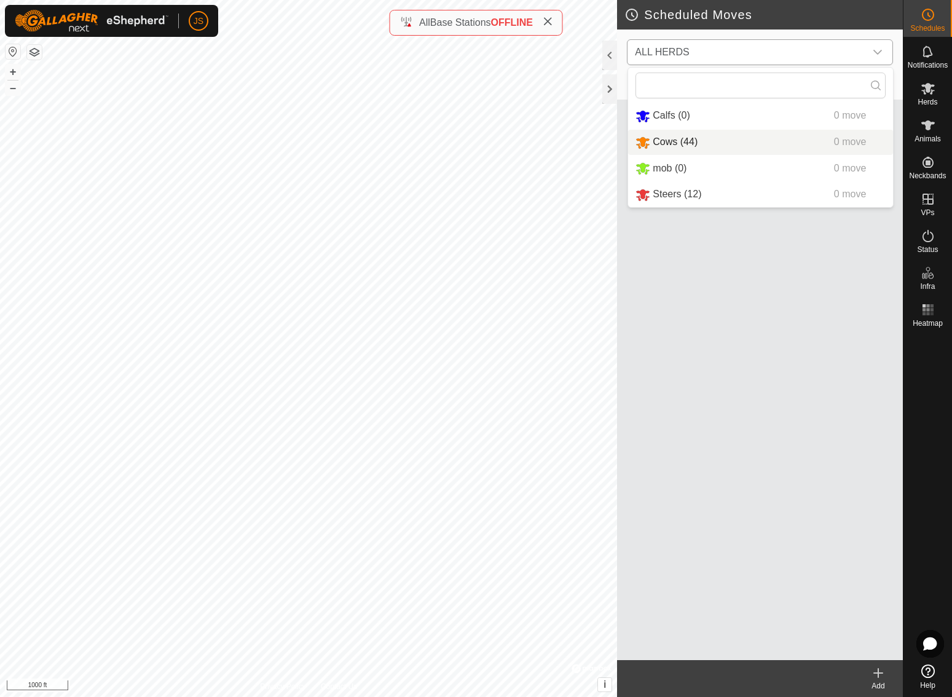
click at [674, 139] on li "Cows (44) 0 move" at bounding box center [760, 142] width 265 height 25
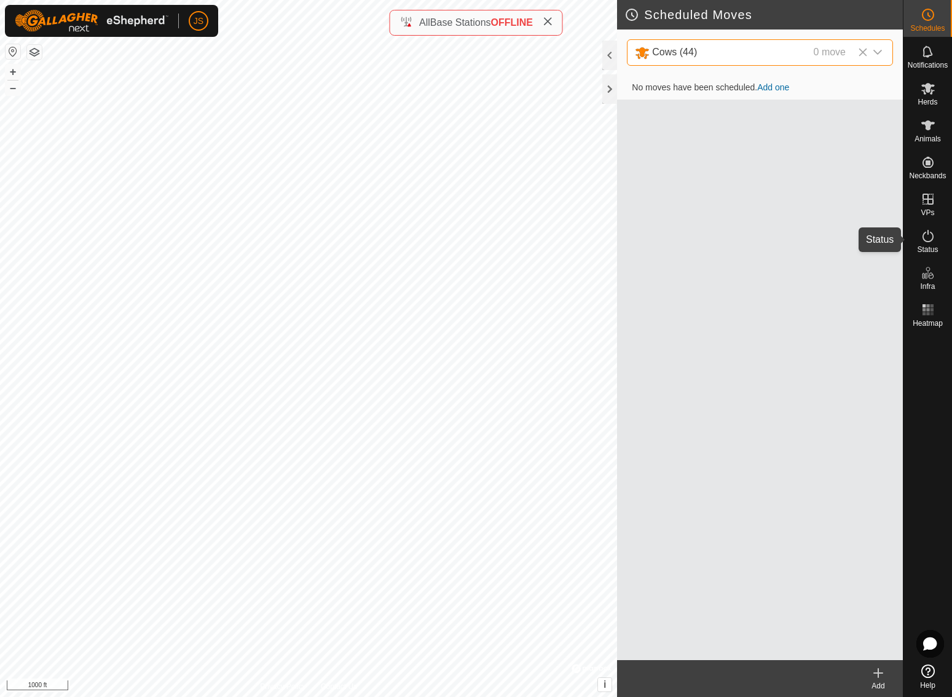
click at [929, 237] on icon at bounding box center [927, 236] width 15 height 15
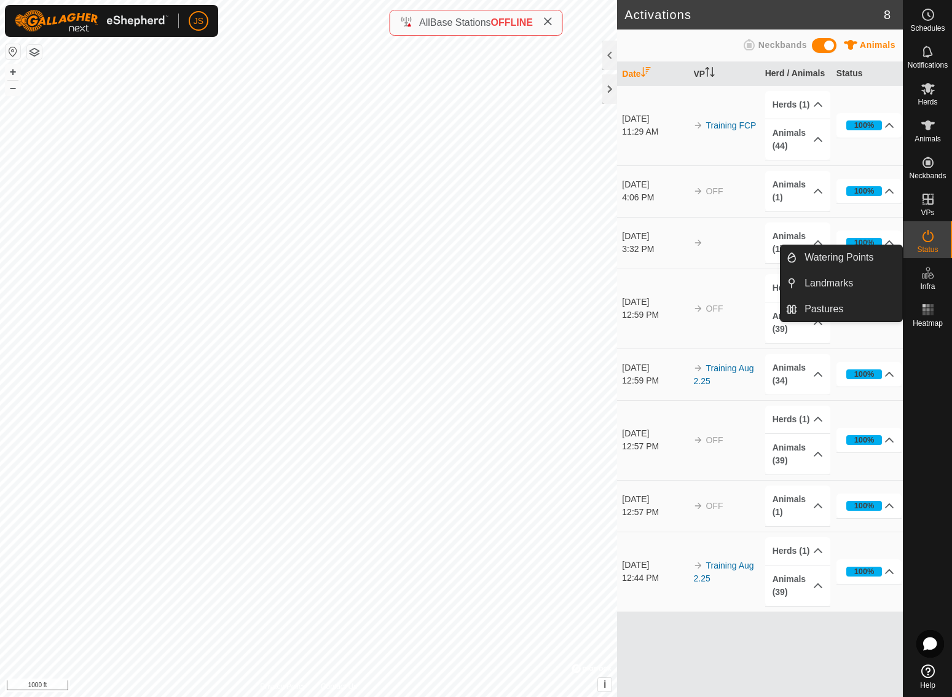
click at [929, 277] on icon at bounding box center [927, 272] width 15 height 15
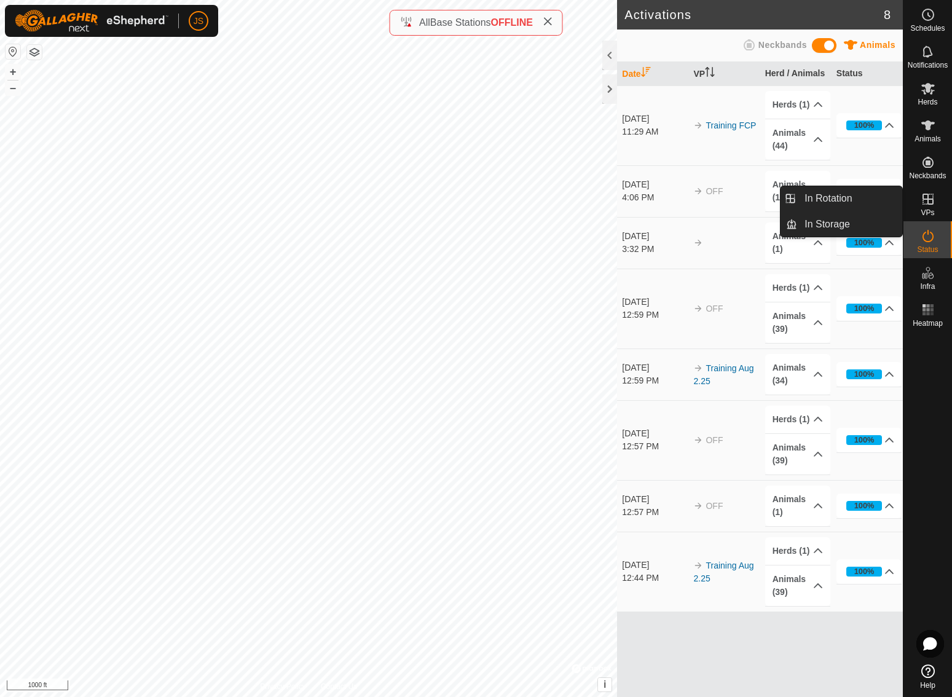
click at [931, 201] on icon at bounding box center [927, 199] width 15 height 15
click at [832, 191] on link "In Rotation" at bounding box center [849, 198] width 105 height 25
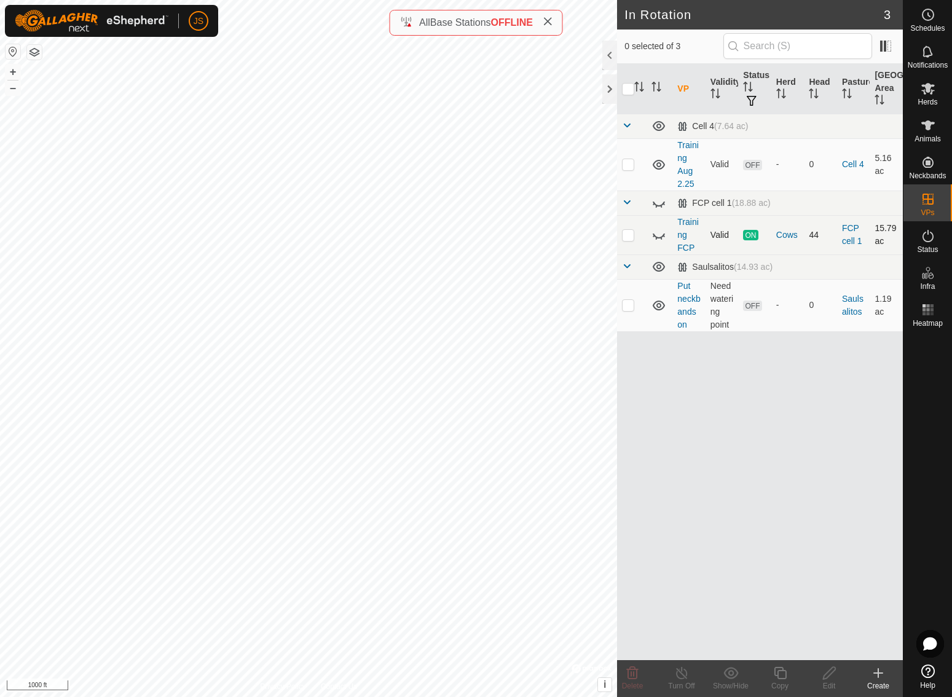
click at [629, 232] on p-checkbox at bounding box center [628, 235] width 12 height 10
click at [630, 235] on p-checkbox at bounding box center [628, 235] width 12 height 10
click at [751, 74] on th "Status" at bounding box center [754, 89] width 33 height 50
click at [756, 165] on span "OFF" at bounding box center [752, 165] width 18 height 10
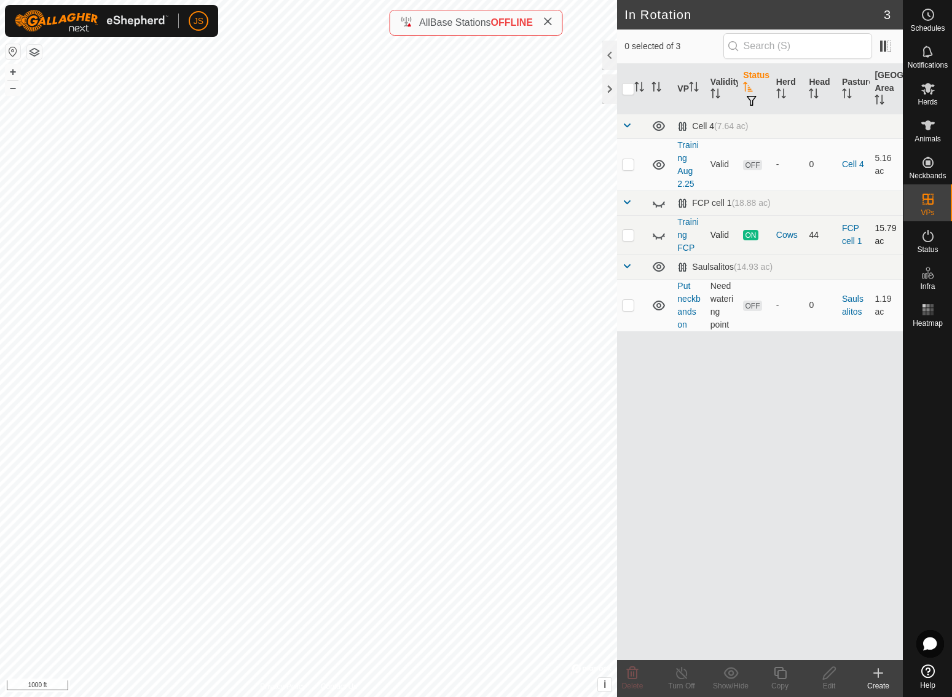
click at [751, 235] on span "ON" at bounding box center [750, 235] width 15 height 10
click at [757, 235] on span "ON" at bounding box center [750, 235] width 15 height 10
click at [627, 235] on p-checkbox at bounding box center [628, 235] width 12 height 10
click at [754, 235] on span "ON" at bounding box center [750, 235] width 15 height 10
click at [624, 233] on p-checkbox at bounding box center [628, 235] width 12 height 10
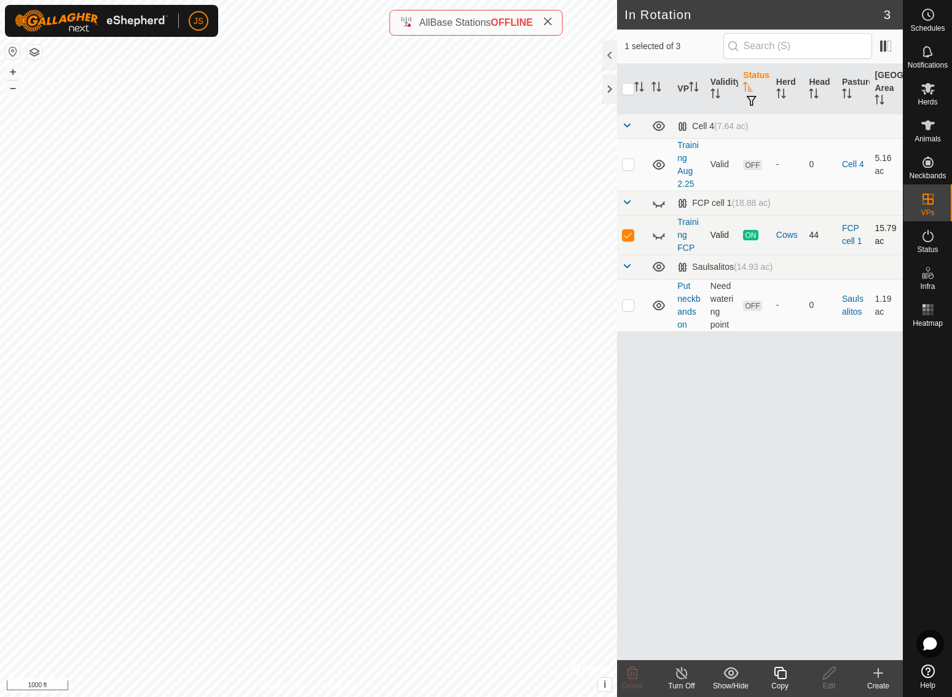
checkbox input "false"
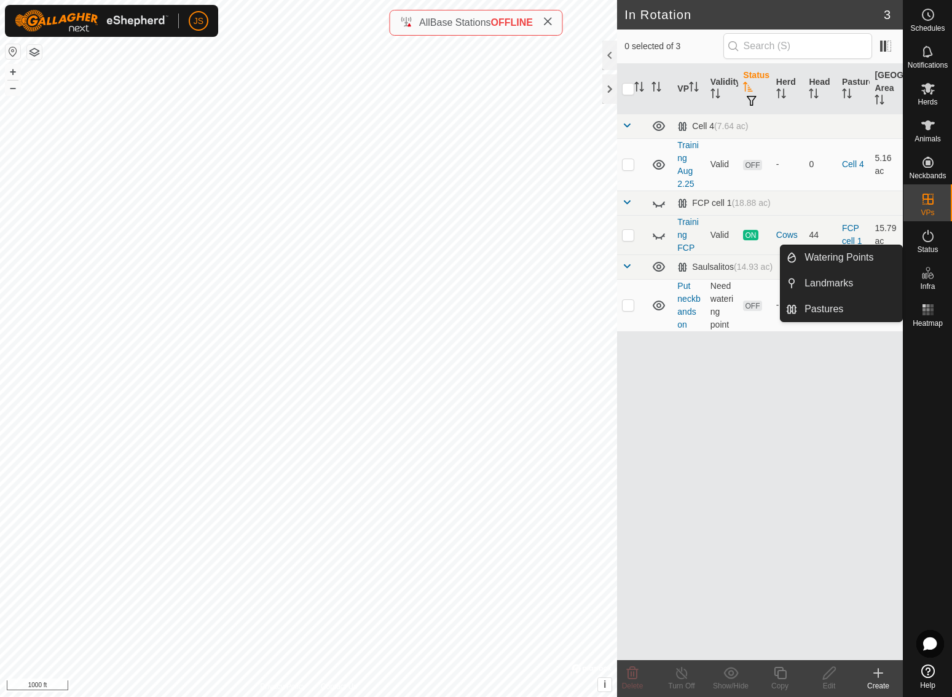
click at [929, 279] on icon at bounding box center [927, 272] width 15 height 15
click at [835, 307] on link "Pastures" at bounding box center [849, 309] width 105 height 25
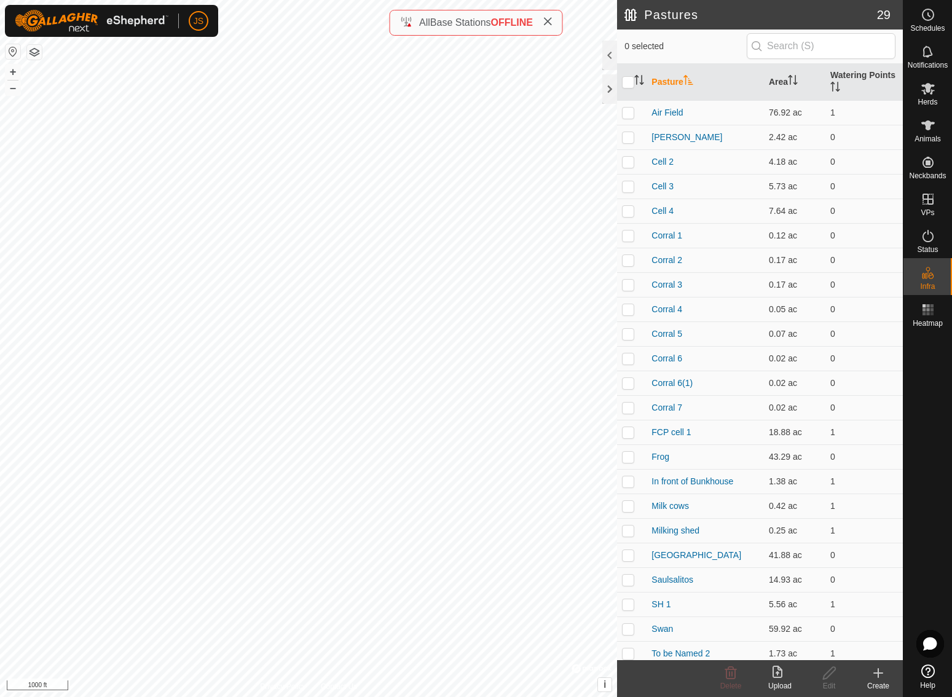
click at [878, 674] on icon at bounding box center [878, 672] width 0 height 9
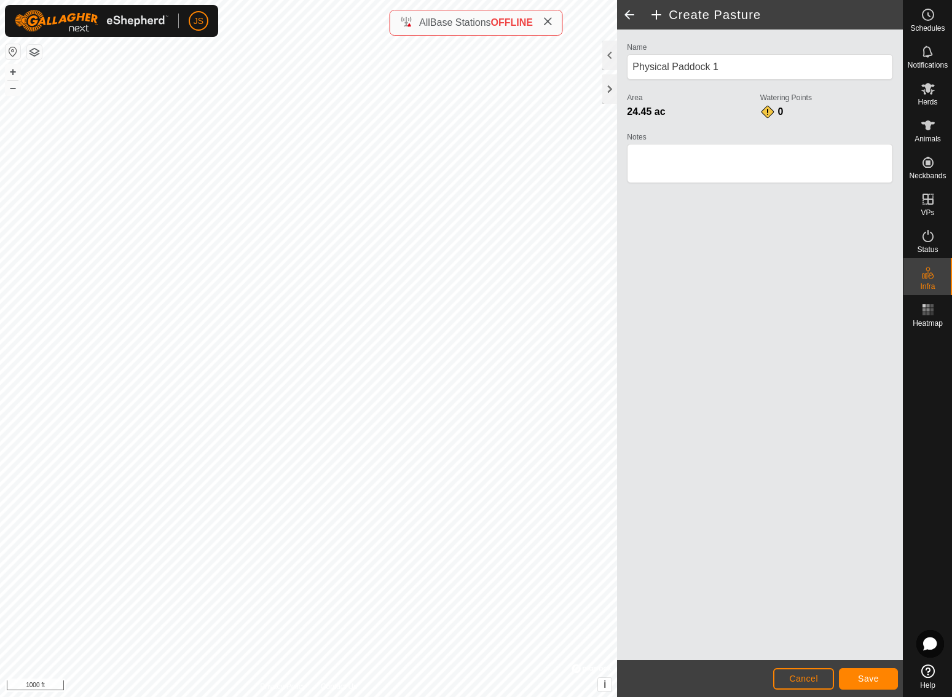
click at [874, 678] on span "Save" at bounding box center [868, 678] width 21 height 10
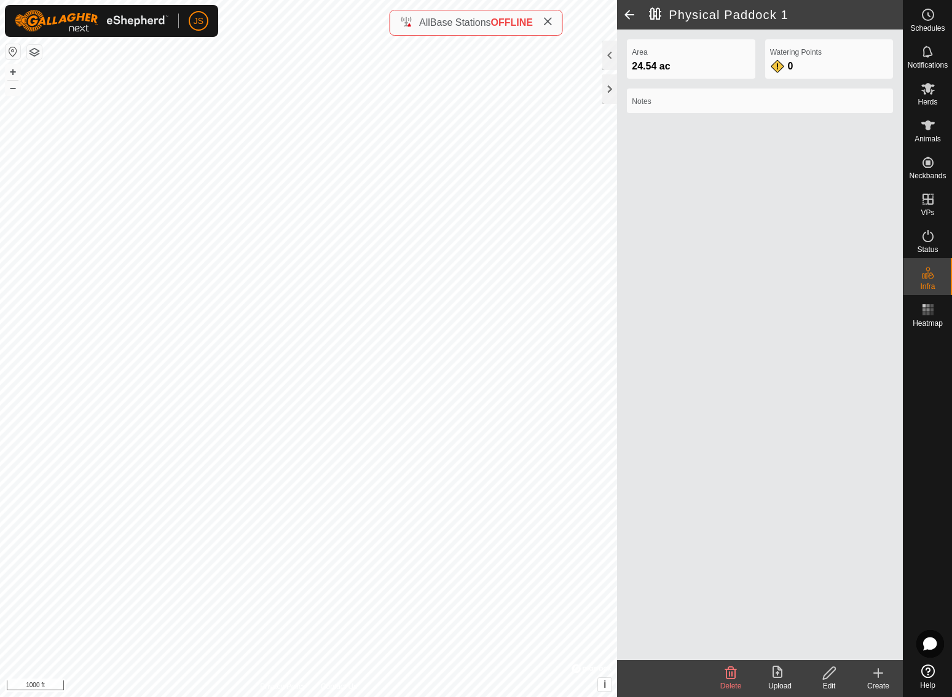
click at [729, 670] on icon at bounding box center [731, 673] width 12 height 12
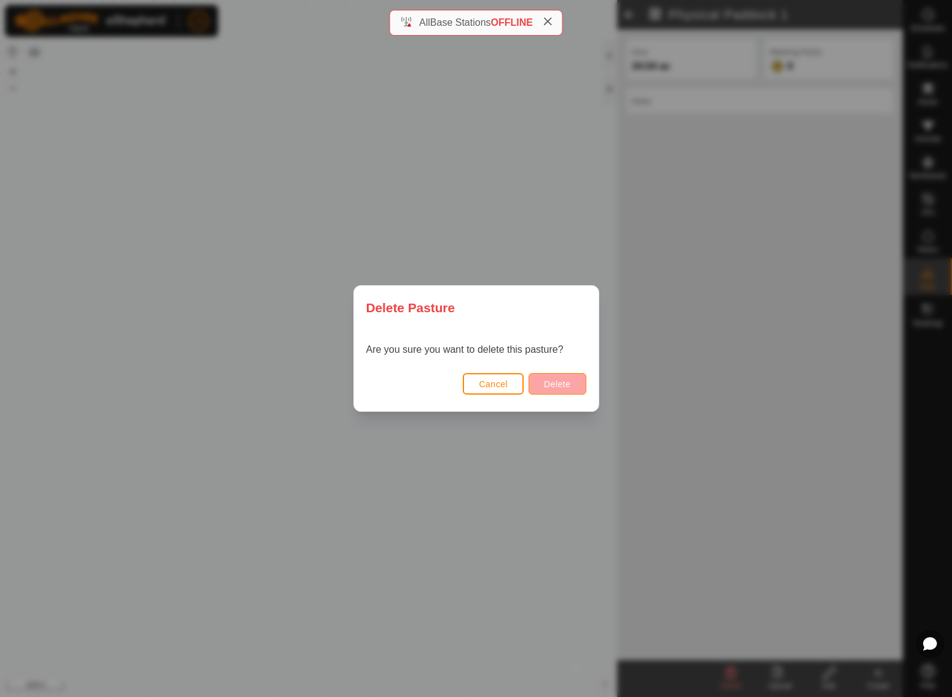
click at [553, 381] on span "Delete" at bounding box center [557, 384] width 26 height 10
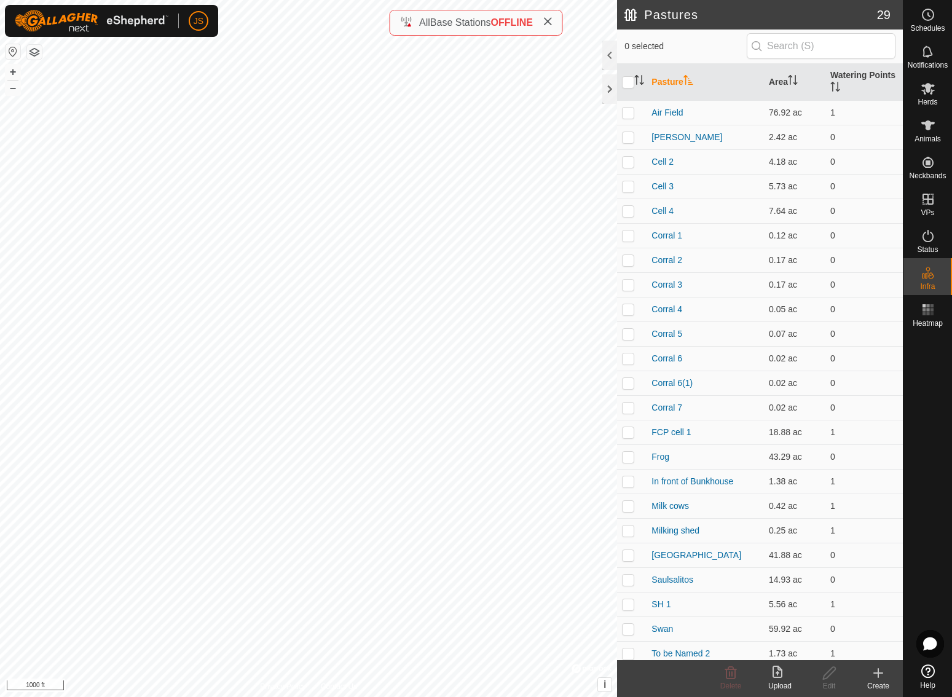
click at [877, 671] on icon at bounding box center [877, 672] width 15 height 15
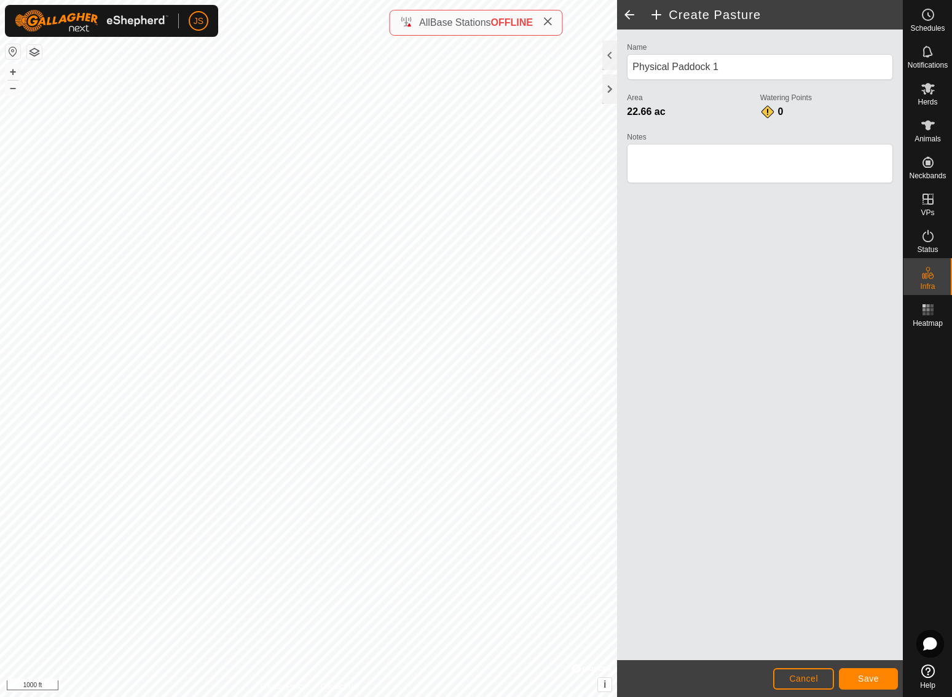
click at [870, 674] on span "Save" at bounding box center [868, 678] width 21 height 10
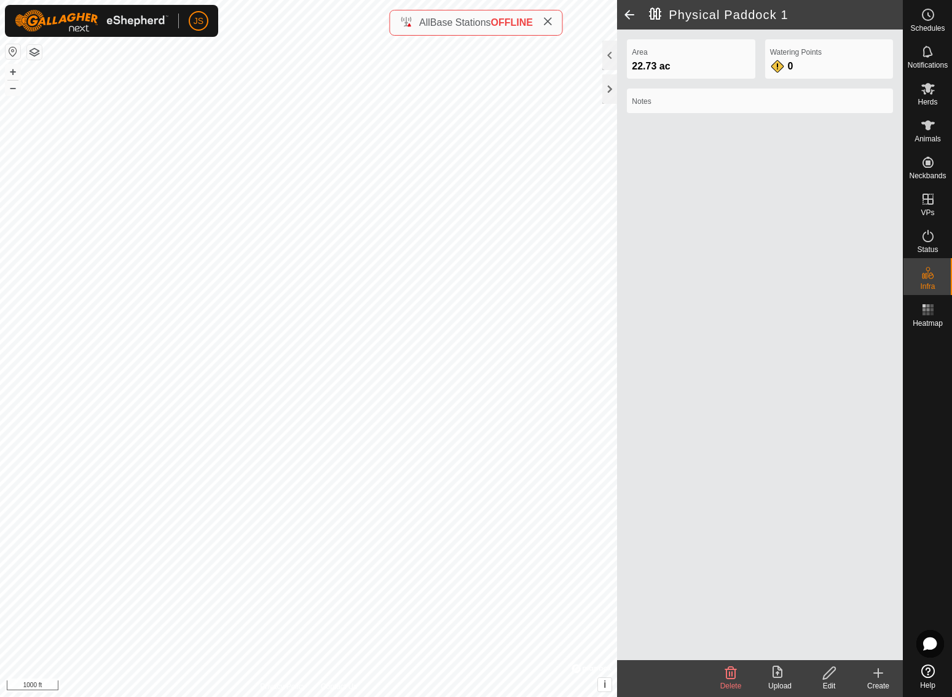
click at [826, 670] on icon at bounding box center [828, 672] width 15 height 15
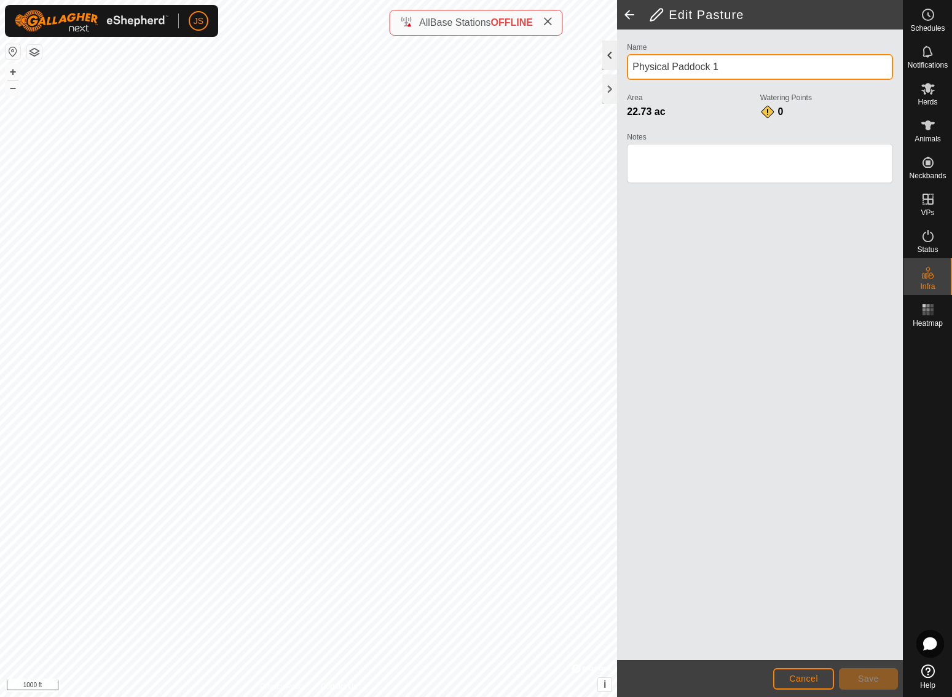
drag, startPoint x: 727, startPoint y: 68, endPoint x: 613, endPoint y: 63, distance: 114.4
click at [617, 63] on div "Edit Pasture Name Physical Paddock 1 Area 22.73 ac Watering Points 0 Notes Canc…" at bounding box center [760, 348] width 286 height 697
type input "[GEOGRAPHIC_DATA] north 2nd part"
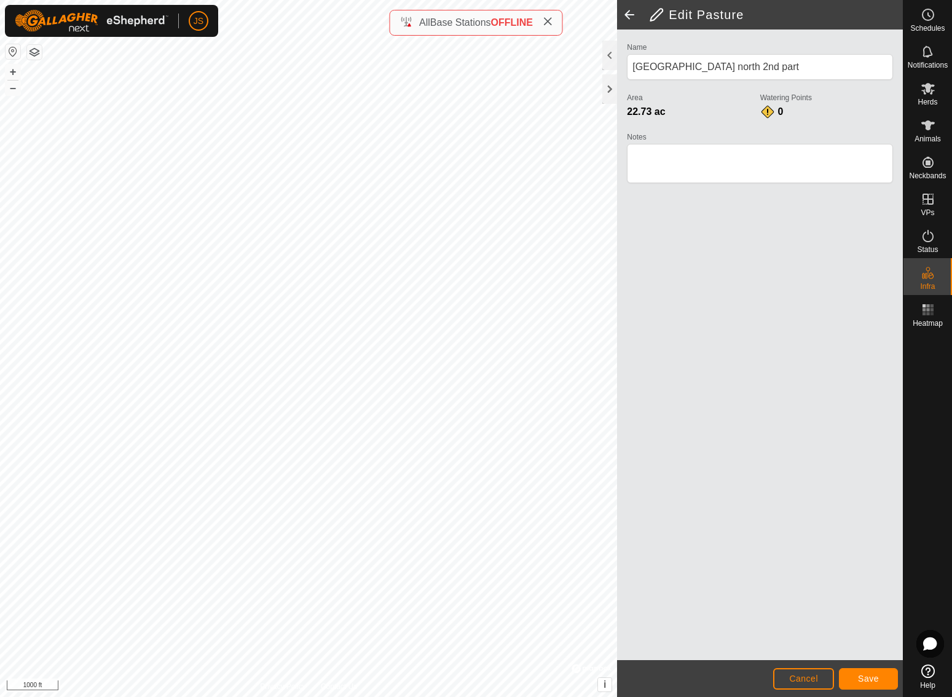
click at [866, 674] on span "Save" at bounding box center [868, 678] width 21 height 10
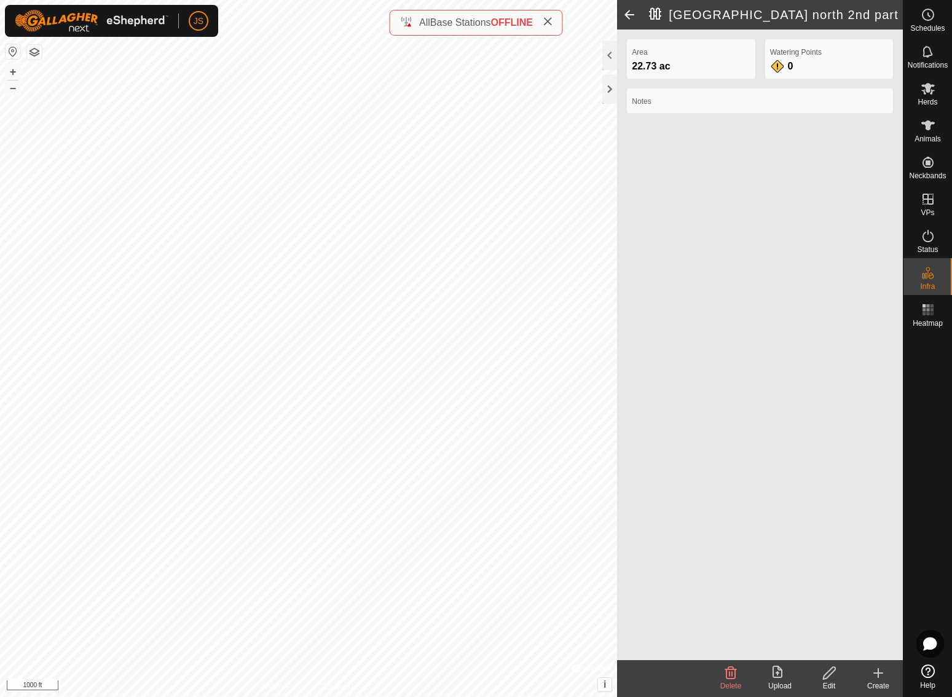
click at [778, 670] on icon at bounding box center [779, 672] width 15 height 15
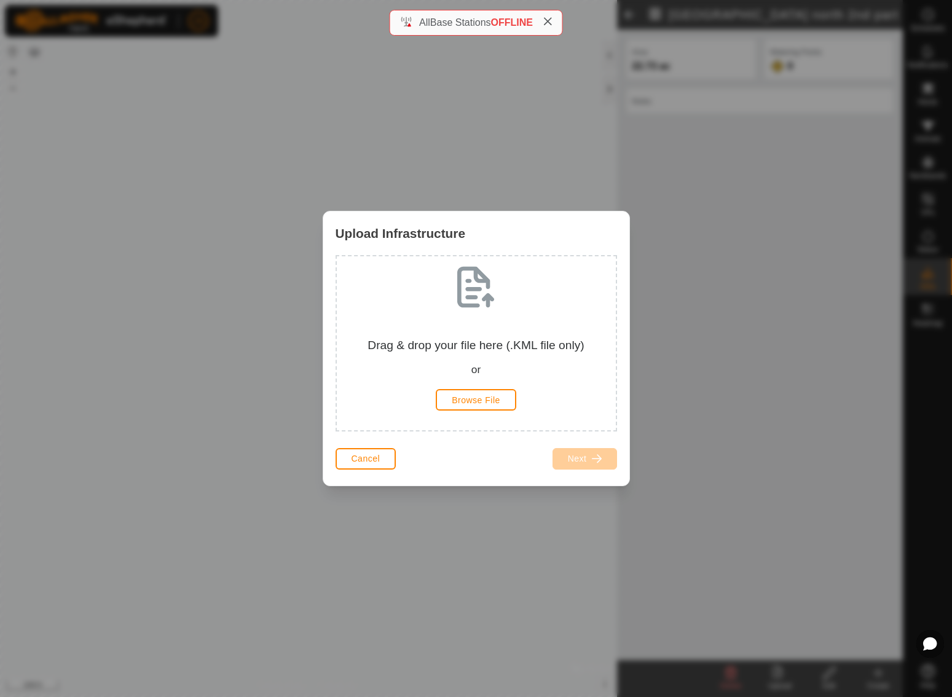
click at [382, 452] on button "Cancel" at bounding box center [365, 459] width 61 height 22
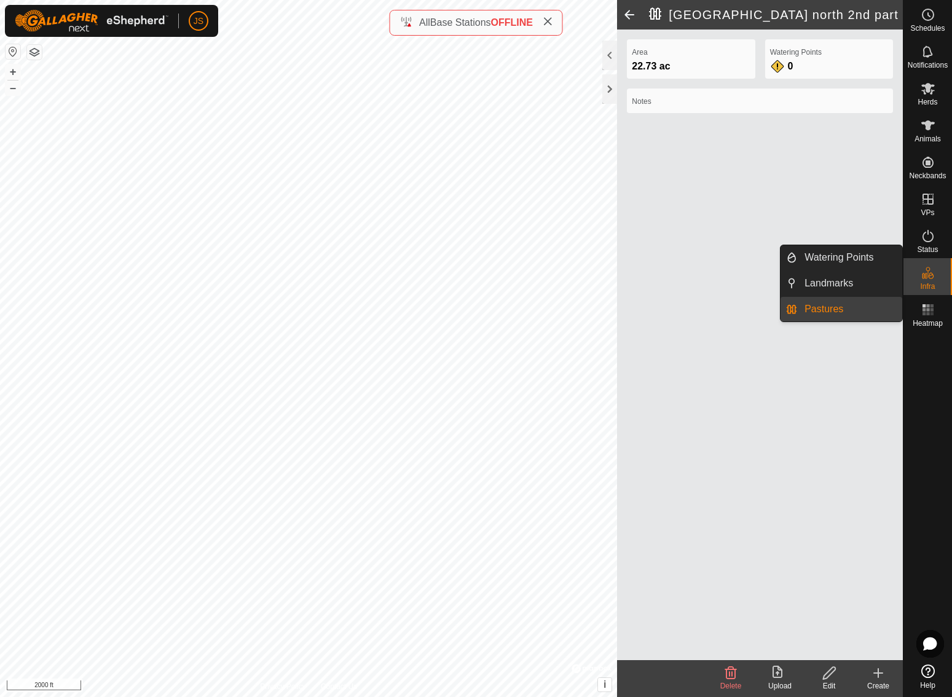
click at [929, 275] on icon at bounding box center [927, 272] width 15 height 15
click at [824, 305] on link "Pastures" at bounding box center [849, 309] width 105 height 25
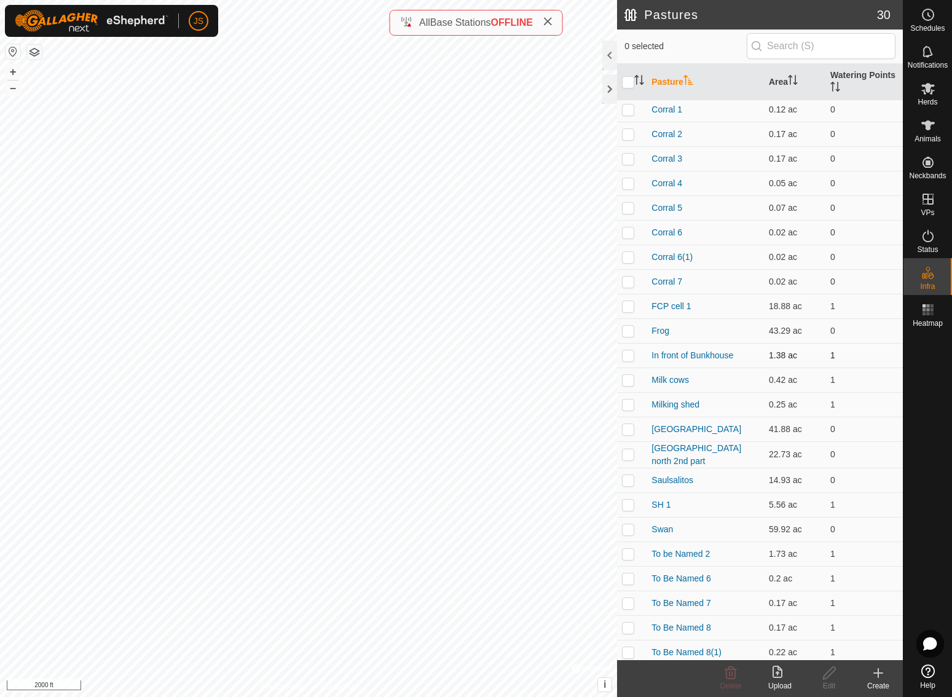
scroll to position [125, 0]
click at [703, 428] on link "[GEOGRAPHIC_DATA]" at bounding box center [696, 429] width 90 height 10
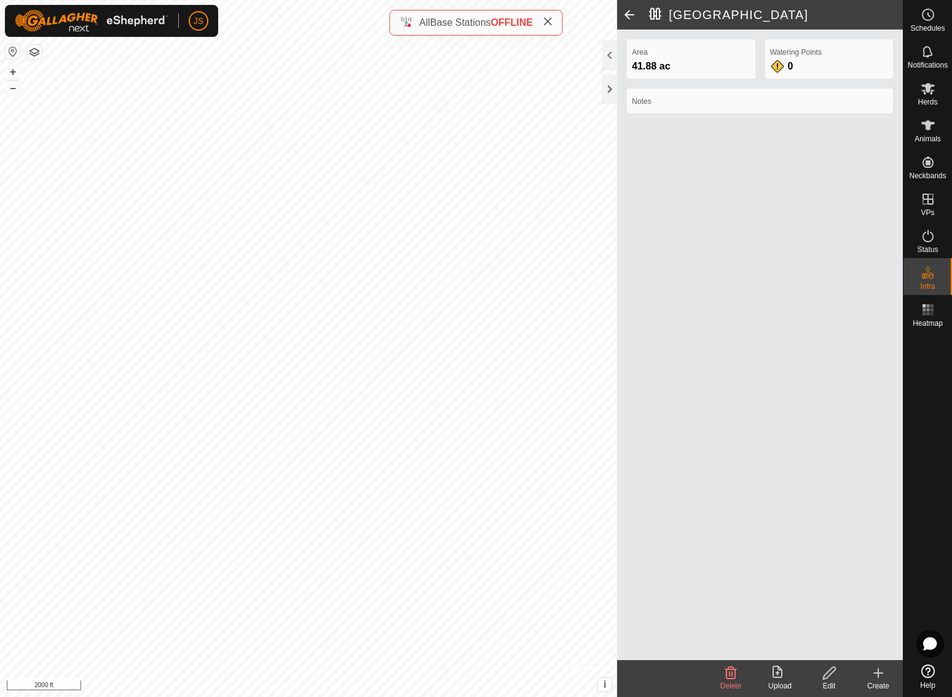
click at [880, 670] on icon at bounding box center [877, 672] width 15 height 15
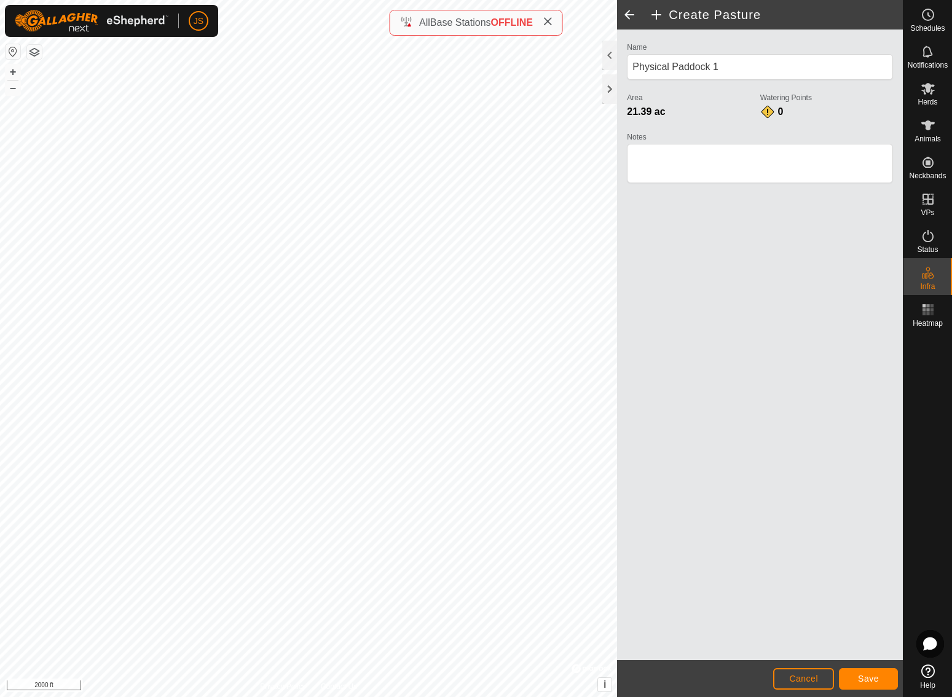
click at [868, 672] on button "Save" at bounding box center [868, 679] width 59 height 22
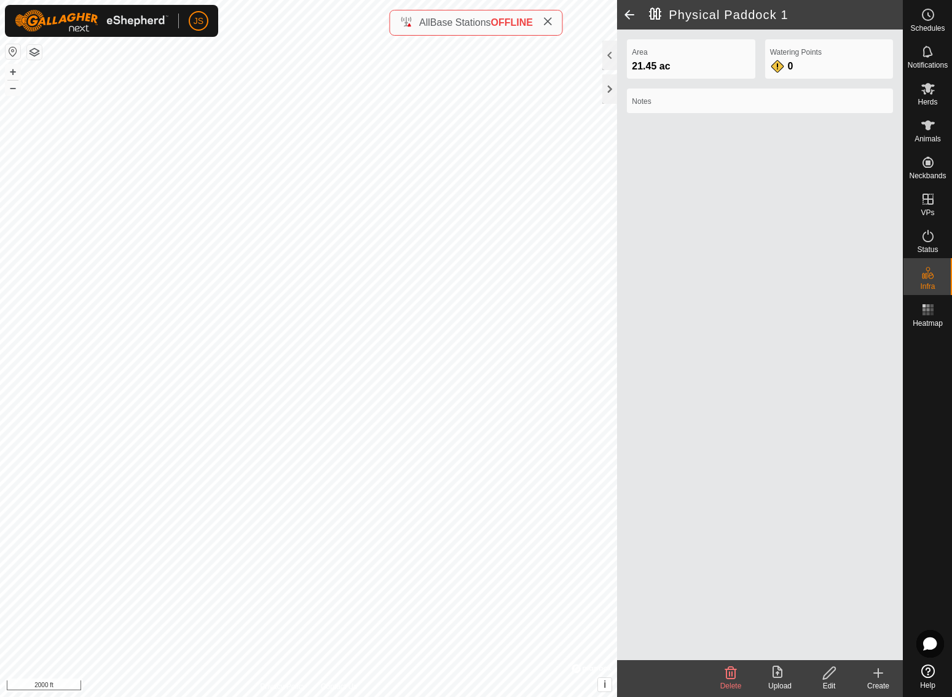
click at [829, 670] on icon at bounding box center [829, 673] width 12 height 12
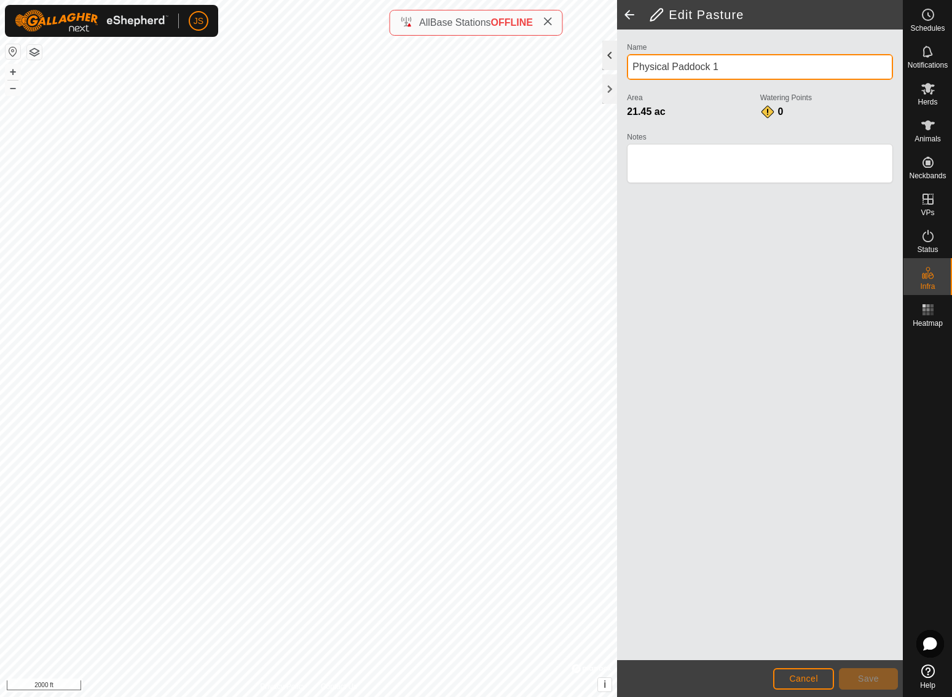
drag, startPoint x: 725, startPoint y: 66, endPoint x: 613, endPoint y: 60, distance: 112.6
click at [617, 60] on div "Edit Pasture Name Physical Paddock 1 Area 21.45 ac Watering Points 0 Notes Canc…" at bounding box center [760, 348] width 286 height 697
type input "River north part 1"
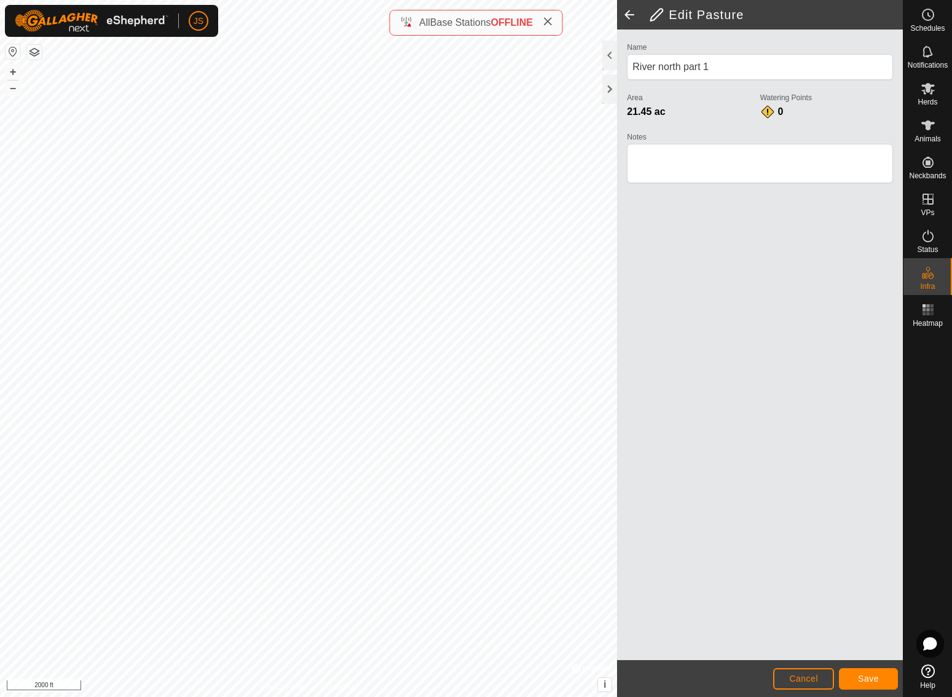
click at [867, 674] on span "Save" at bounding box center [868, 678] width 21 height 10
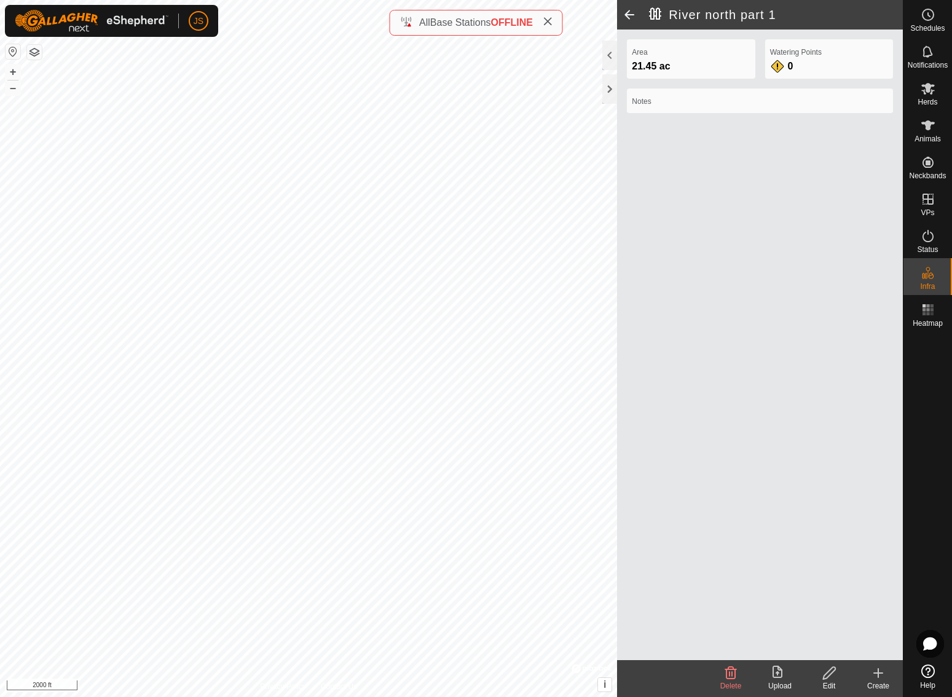
click at [826, 672] on icon at bounding box center [829, 673] width 12 height 12
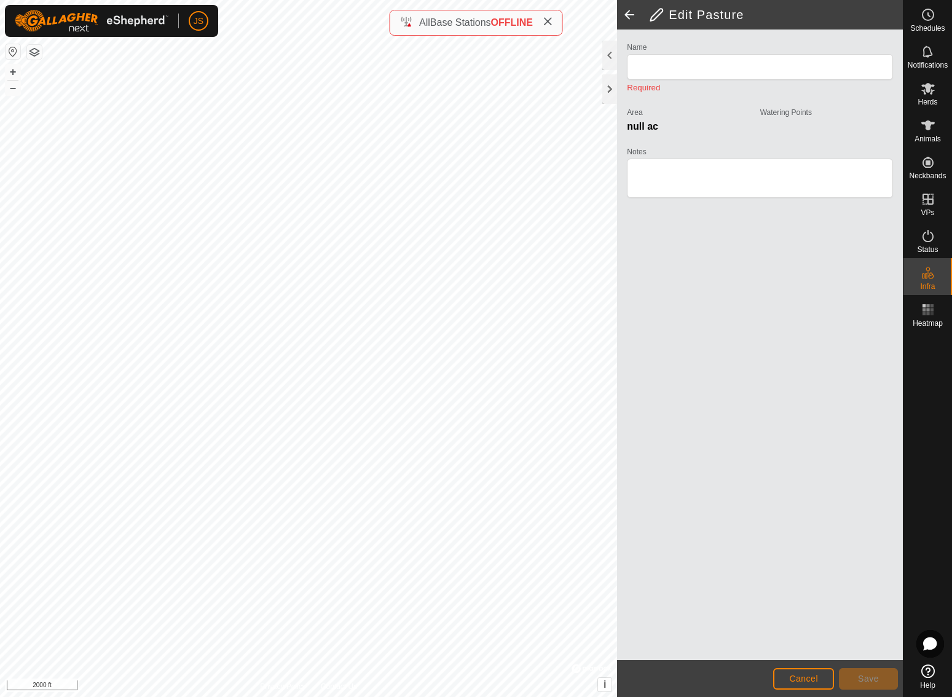
type input "River north part 1"
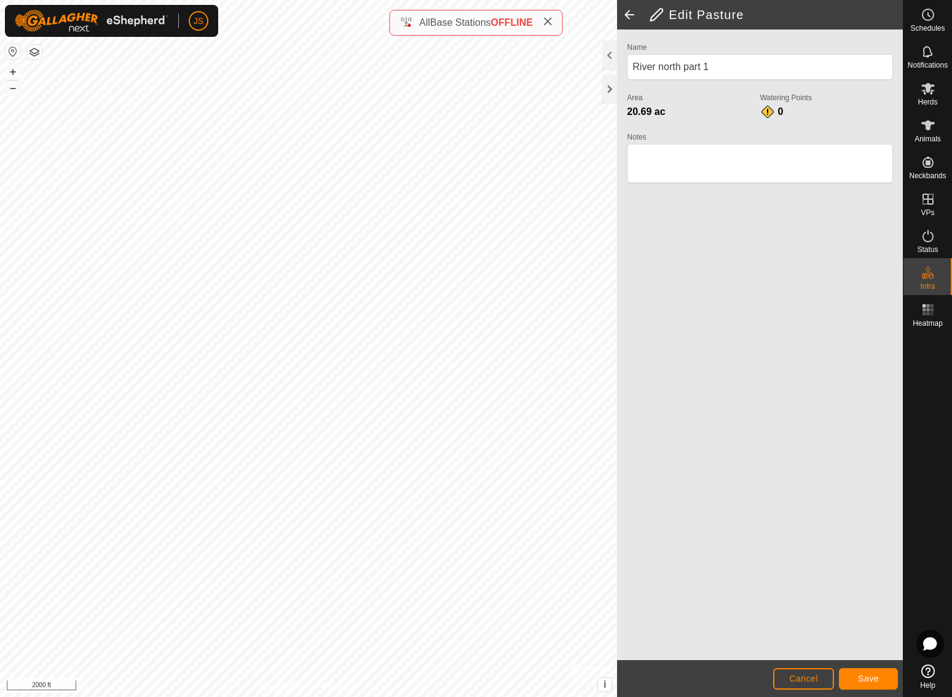
click at [867, 674] on span "Save" at bounding box center [868, 678] width 21 height 10
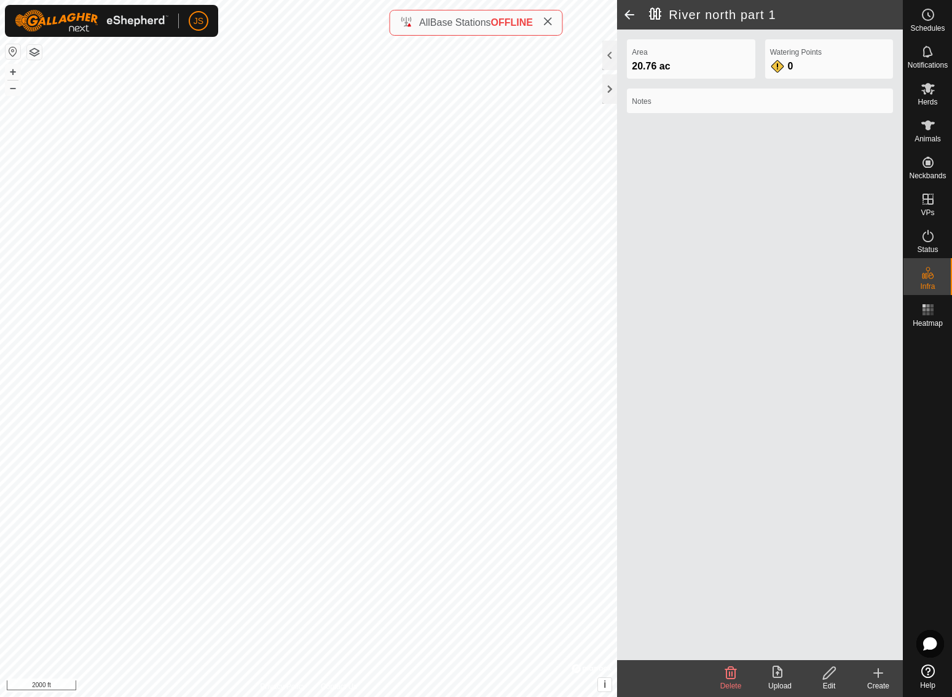
click at [831, 669] on icon at bounding box center [828, 672] width 15 height 15
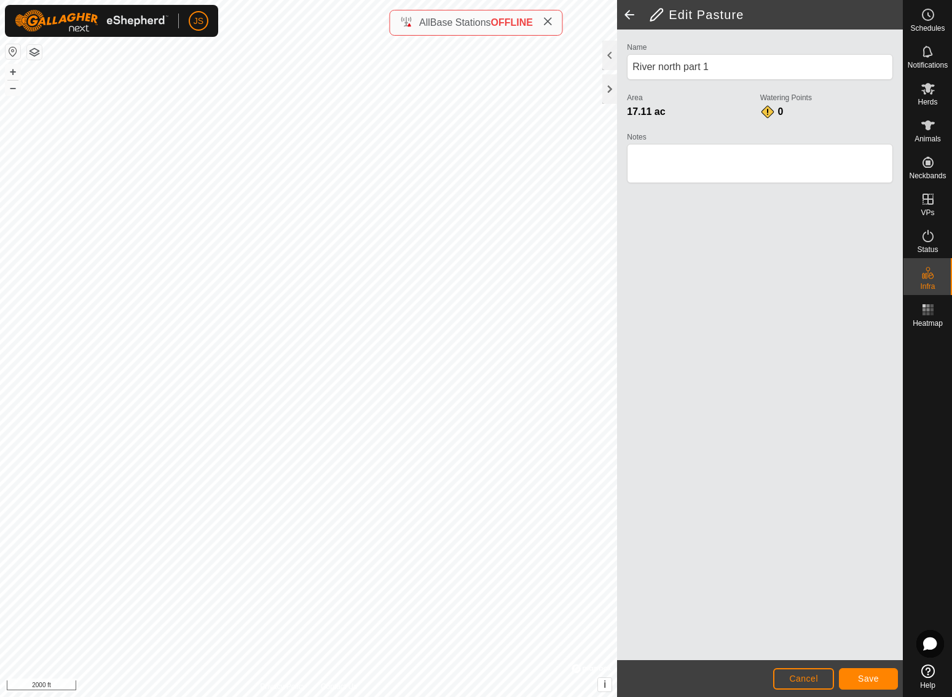
click at [864, 678] on span "Save" at bounding box center [868, 678] width 21 height 10
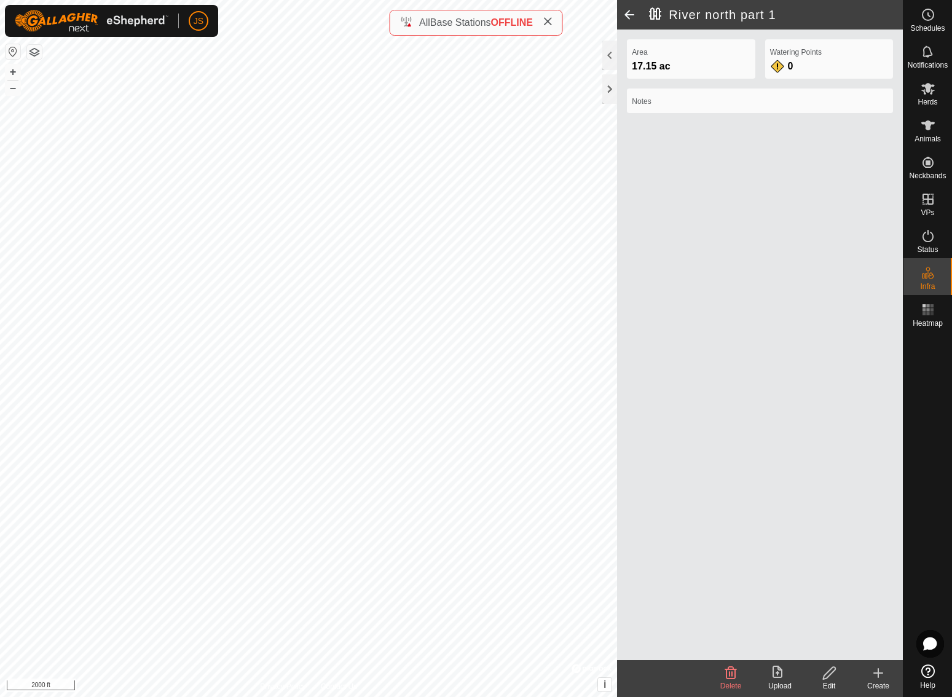
click at [827, 671] on icon at bounding box center [828, 672] width 15 height 15
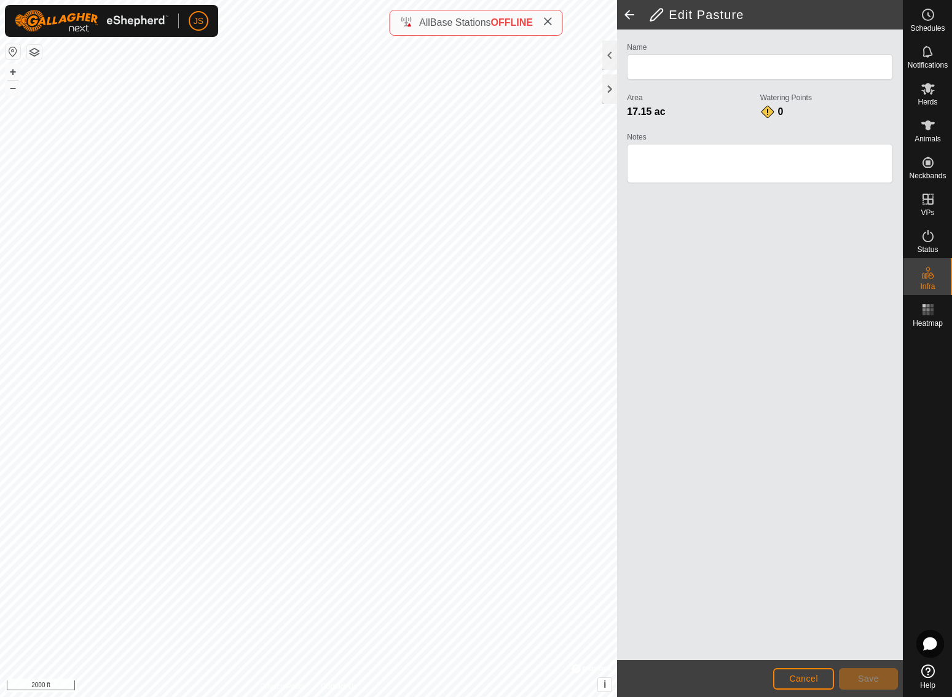
type input "River north part 1"
click at [858, 674] on span "Save" at bounding box center [868, 678] width 21 height 10
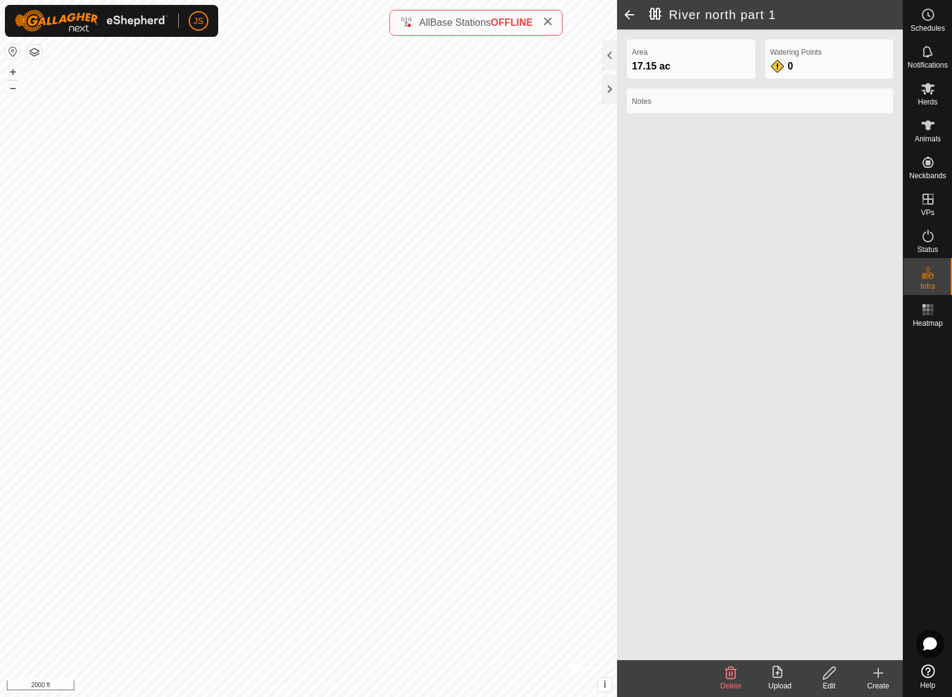
click at [825, 673] on icon at bounding box center [828, 672] width 15 height 15
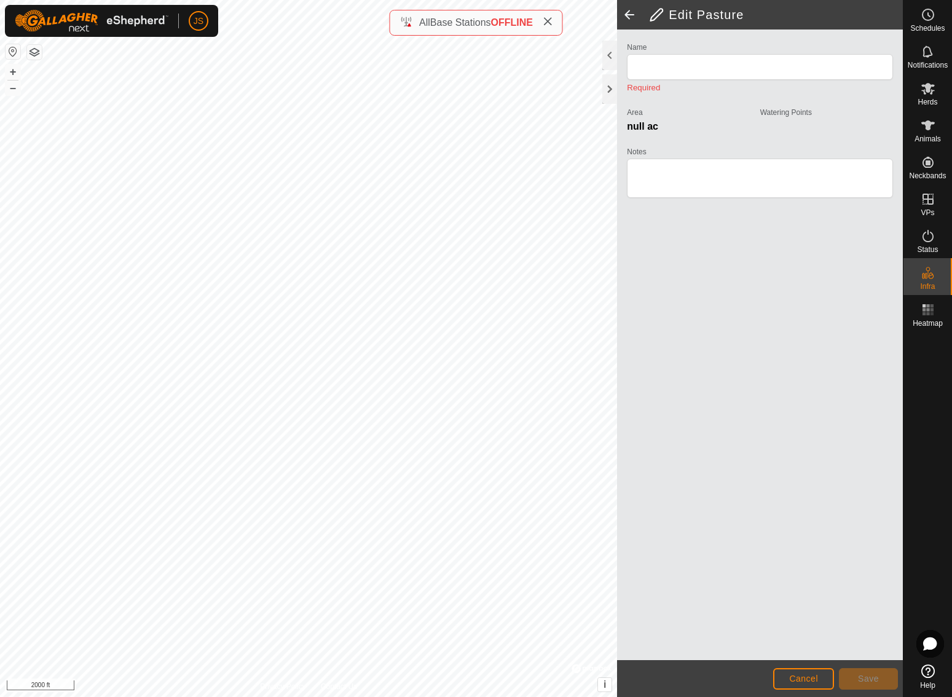
type input "River north part 1"
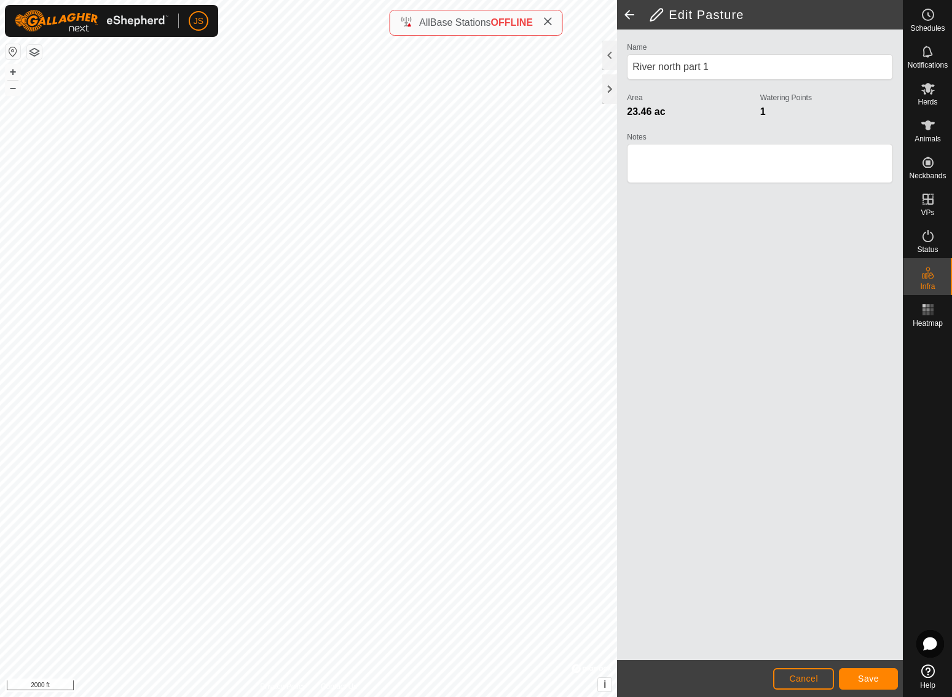
click at [871, 676] on span "Save" at bounding box center [868, 678] width 21 height 10
